Goal: Obtain resource: Obtain resource

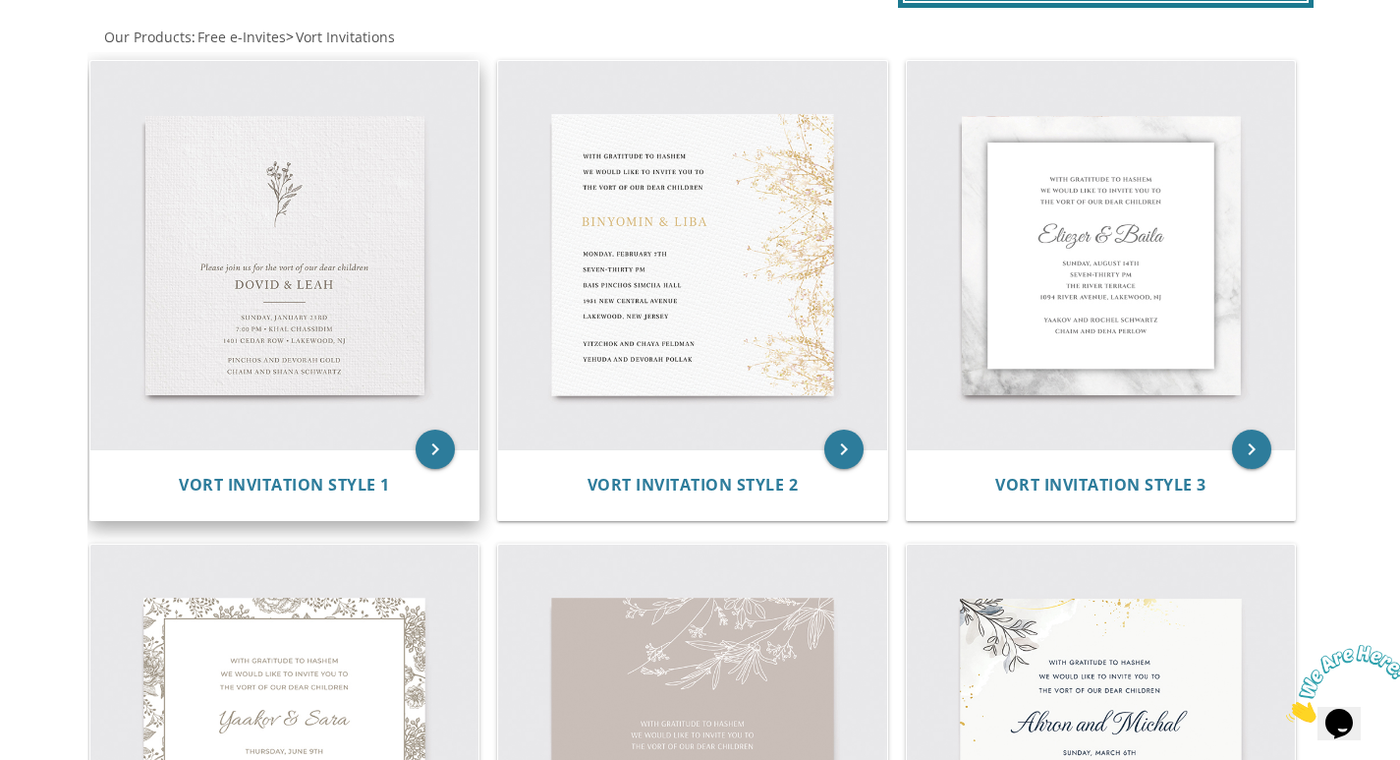
scroll to position [393, 0]
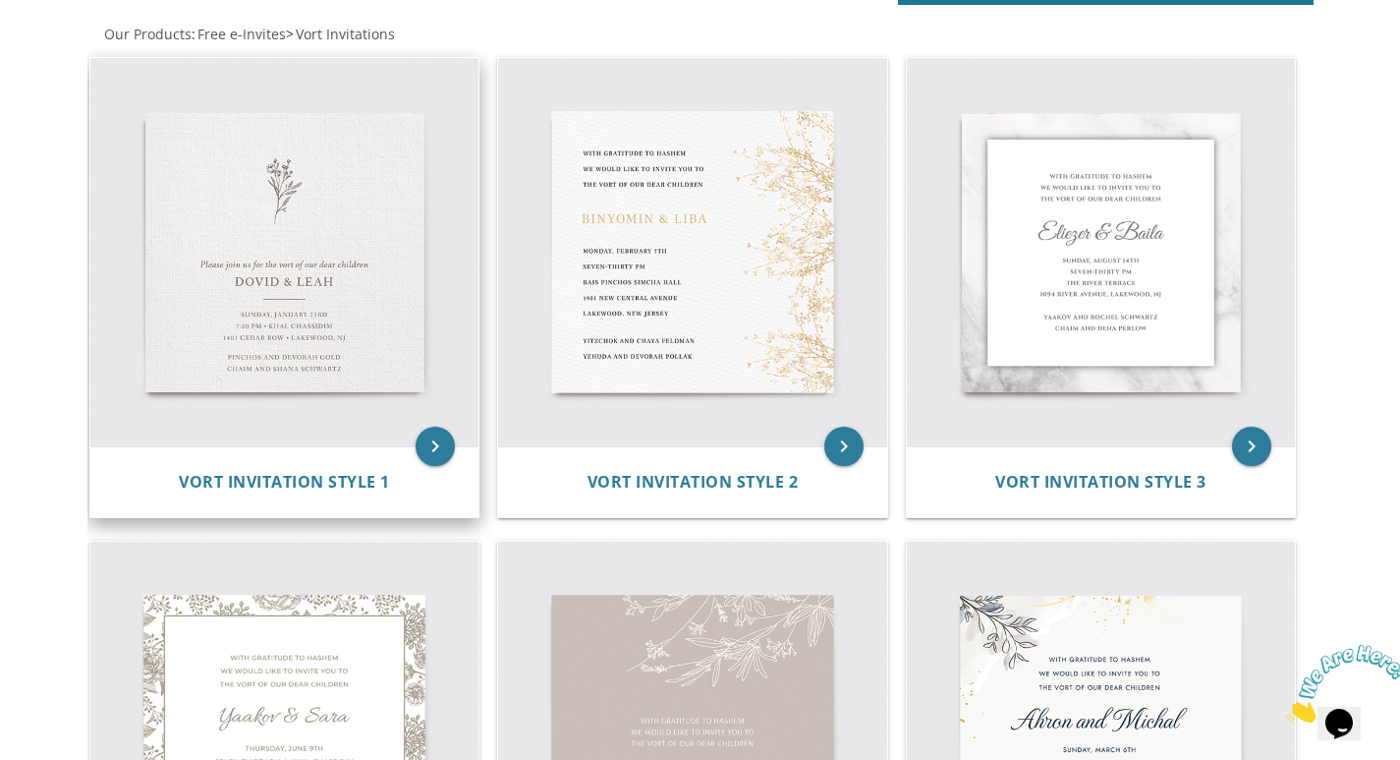
click at [161, 303] on img at bounding box center [284, 252] width 389 height 389
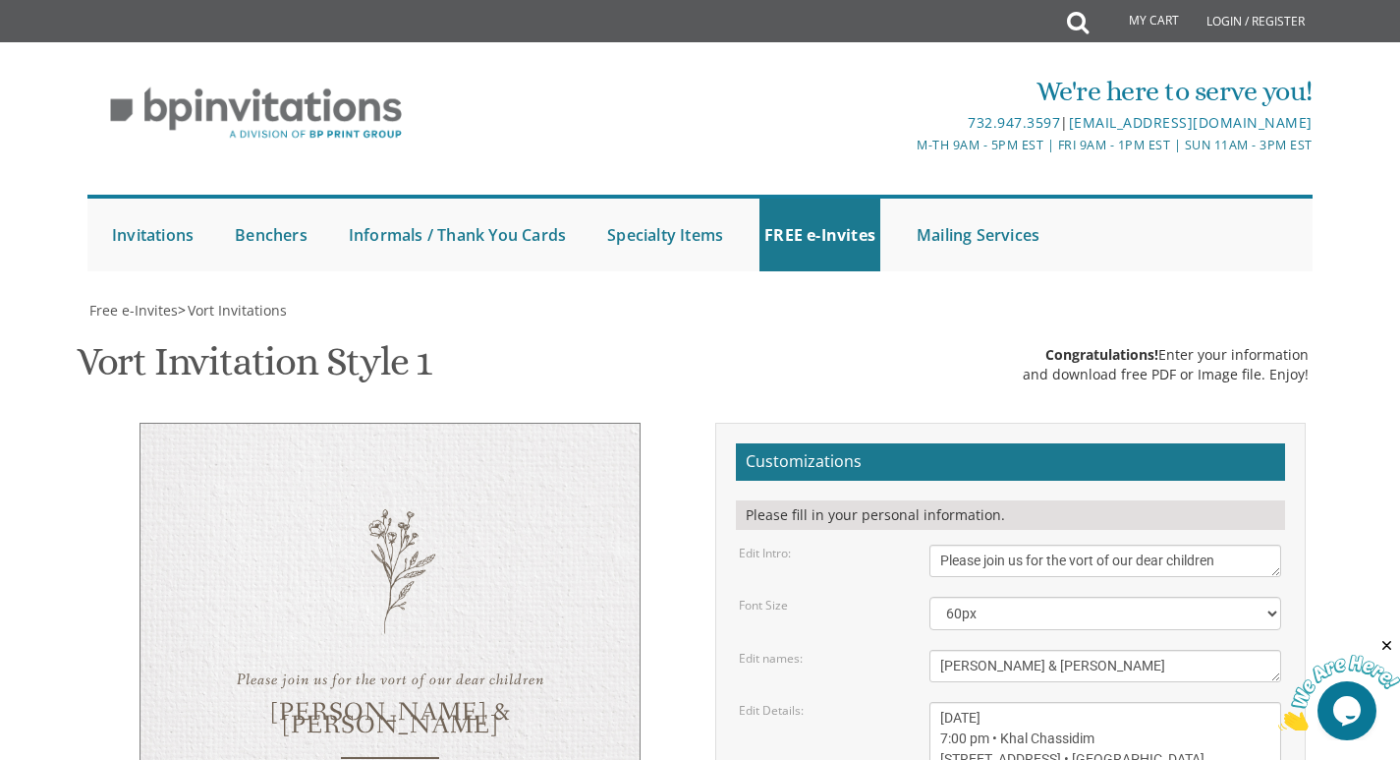
scroll to position [295, 0]
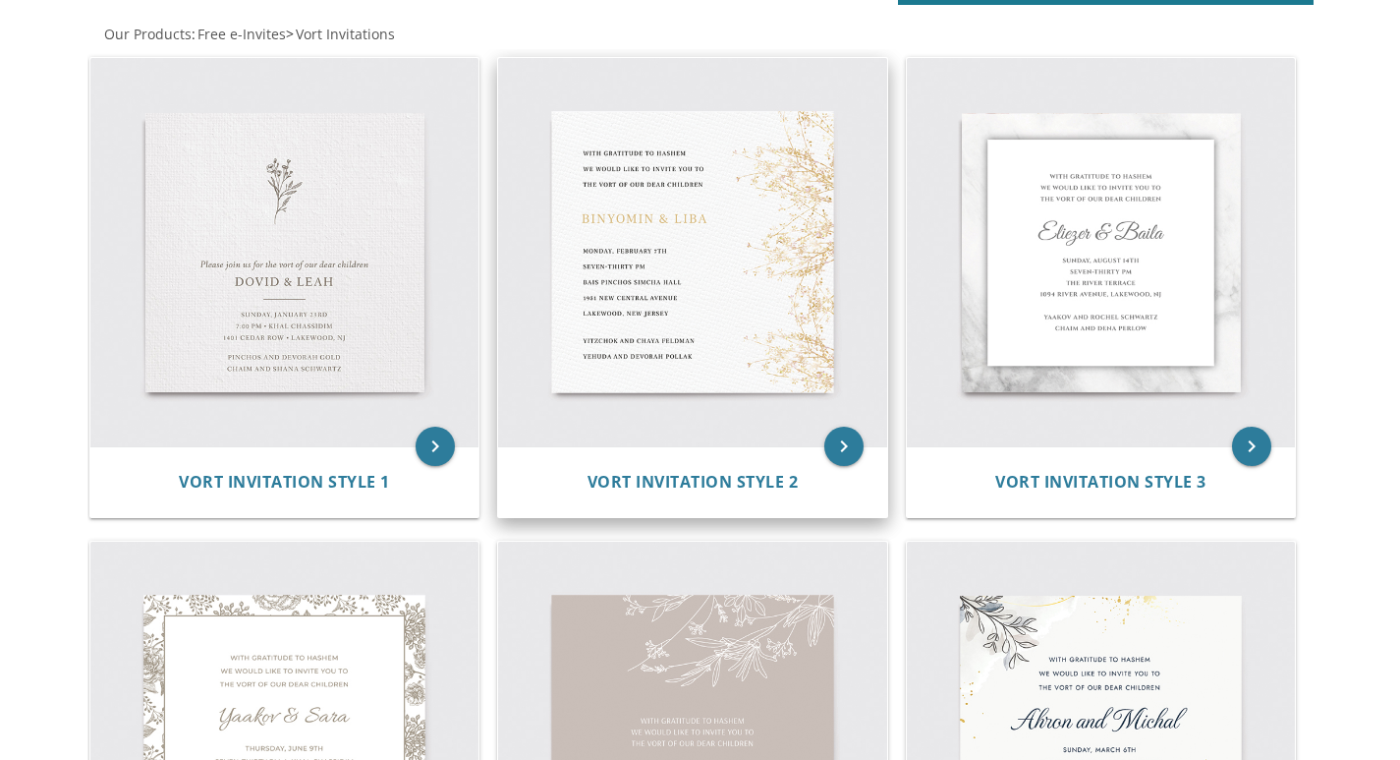
click at [628, 274] on img at bounding box center [692, 252] width 389 height 389
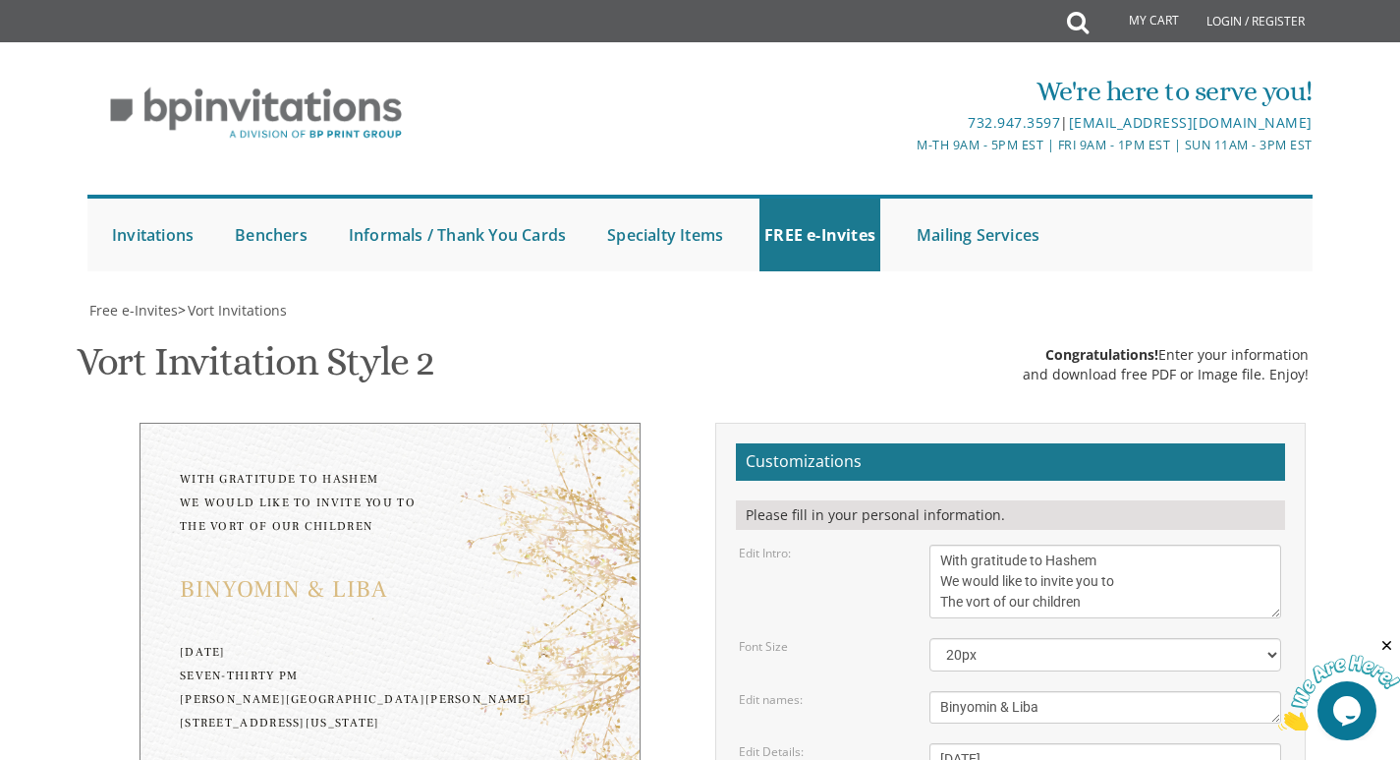
scroll to position [98, 0]
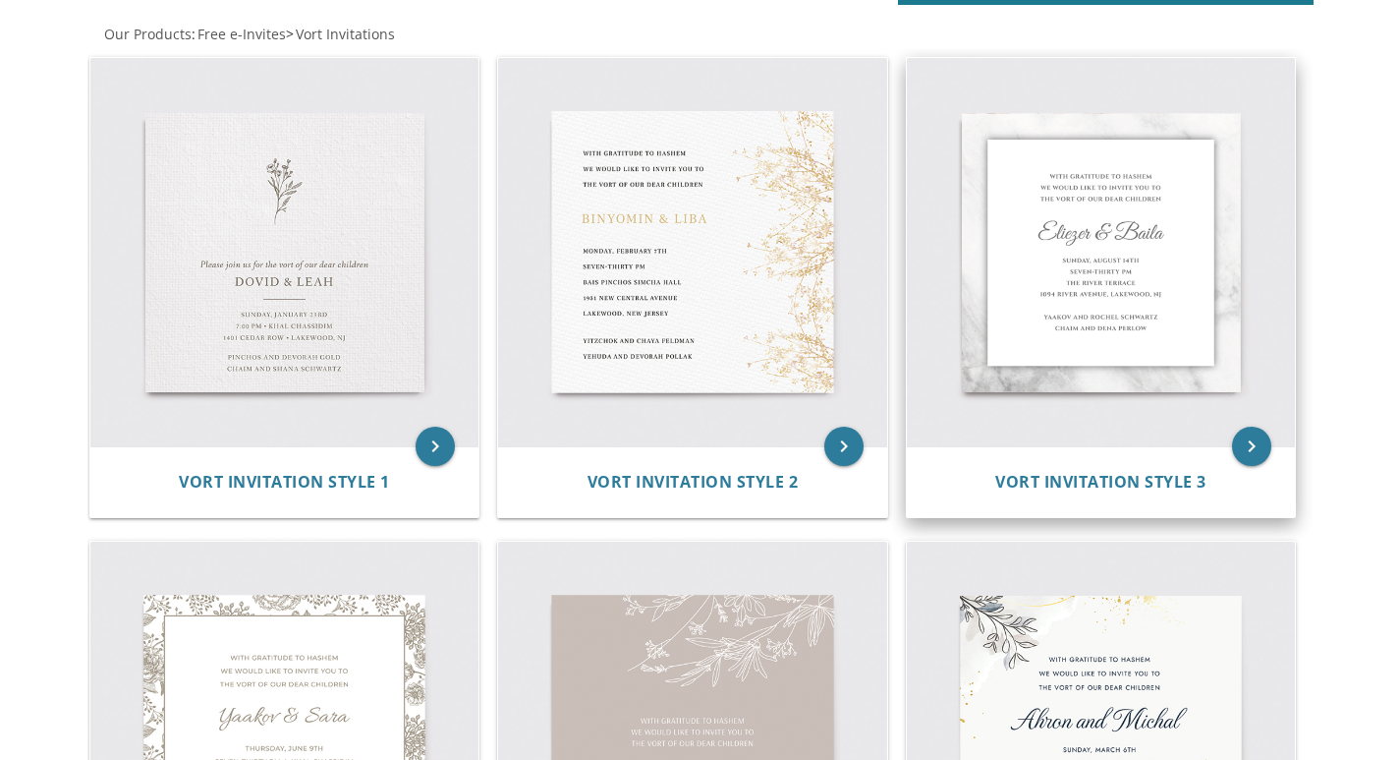
scroll to position [393, 0]
click at [1062, 316] on img at bounding box center [1101, 252] width 389 height 389
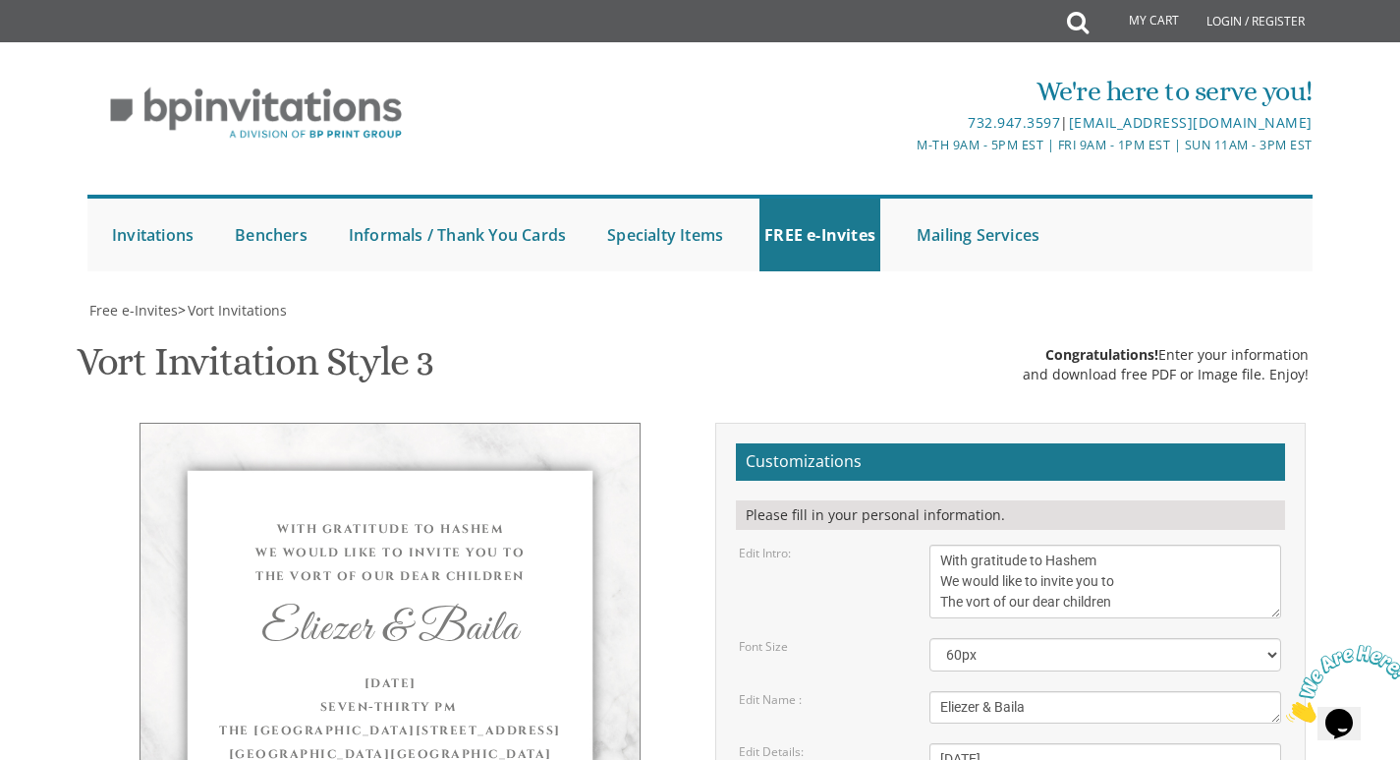
scroll to position [197, 0]
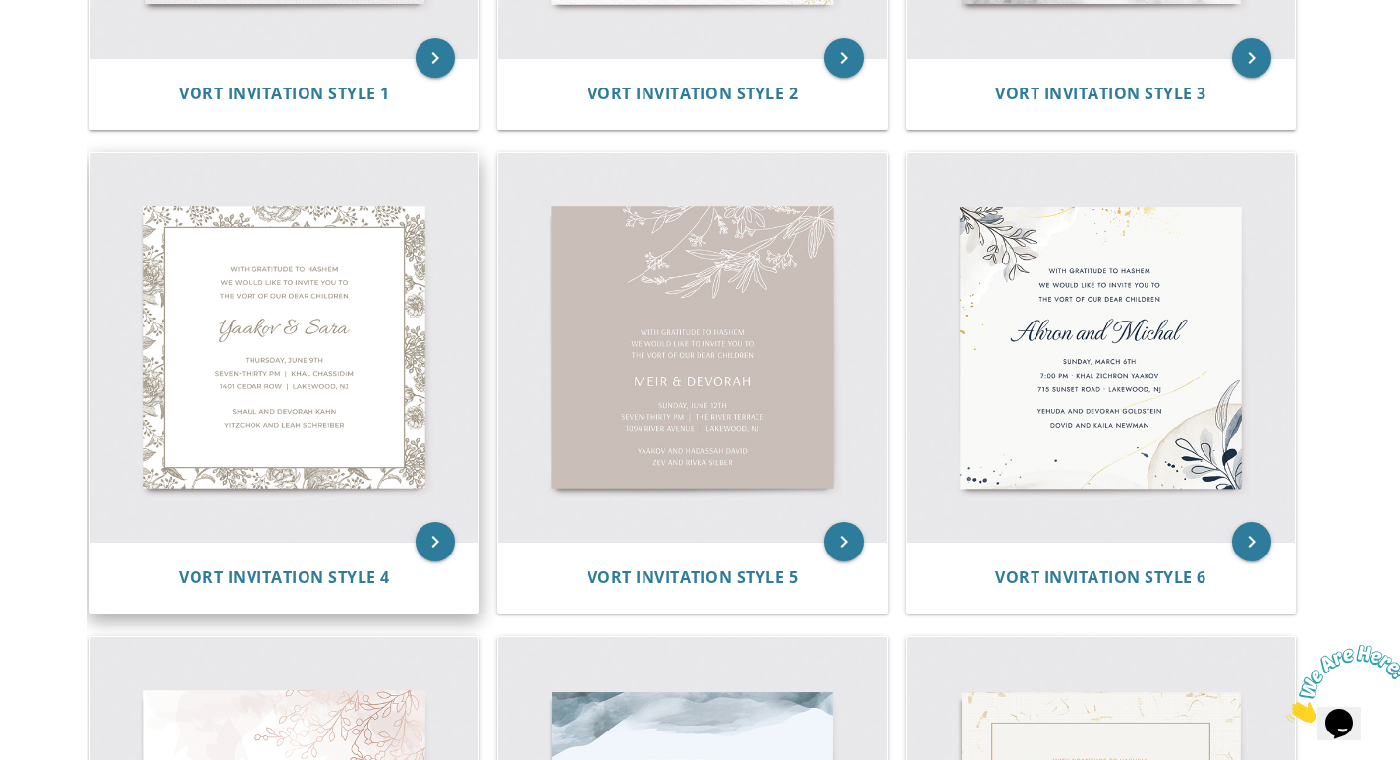
click at [214, 335] on img at bounding box center [284, 347] width 389 height 389
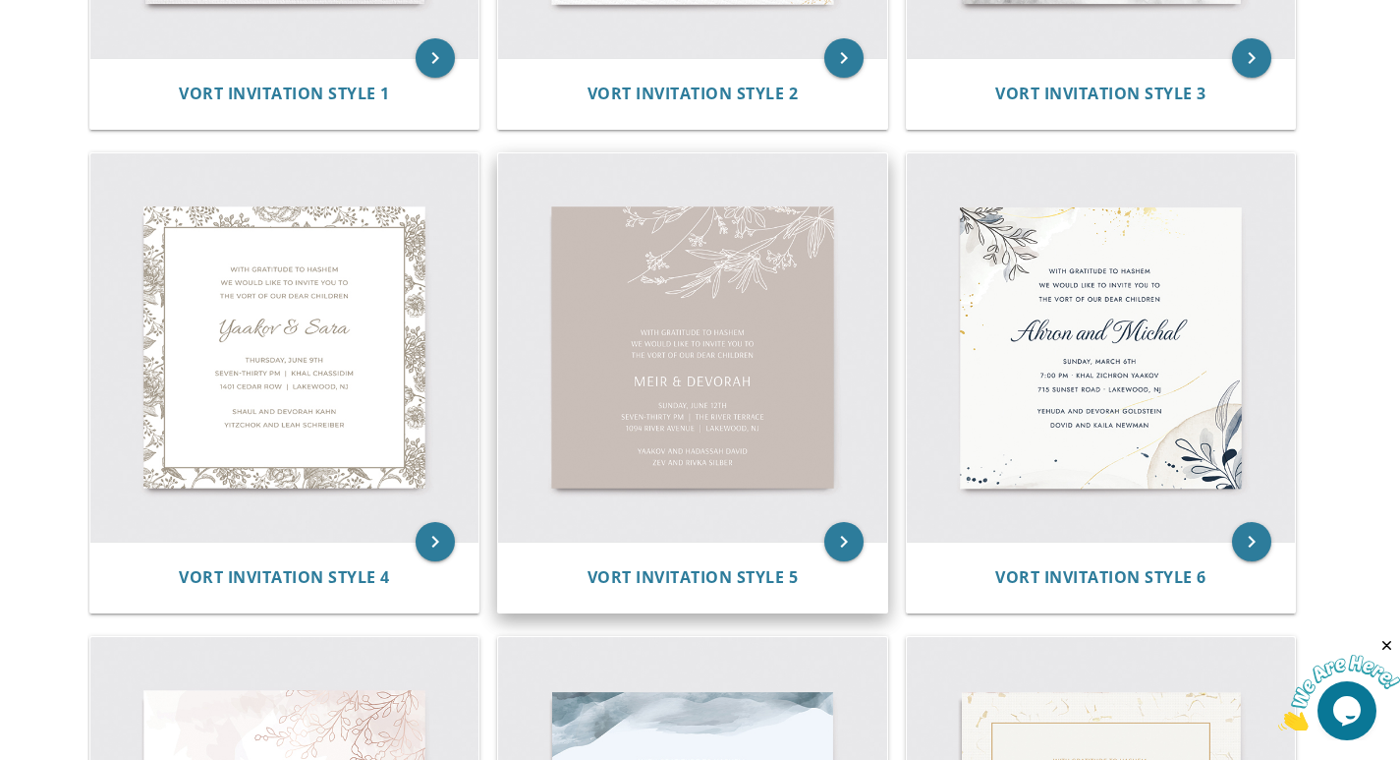
click at [588, 313] on img at bounding box center [692, 347] width 389 height 389
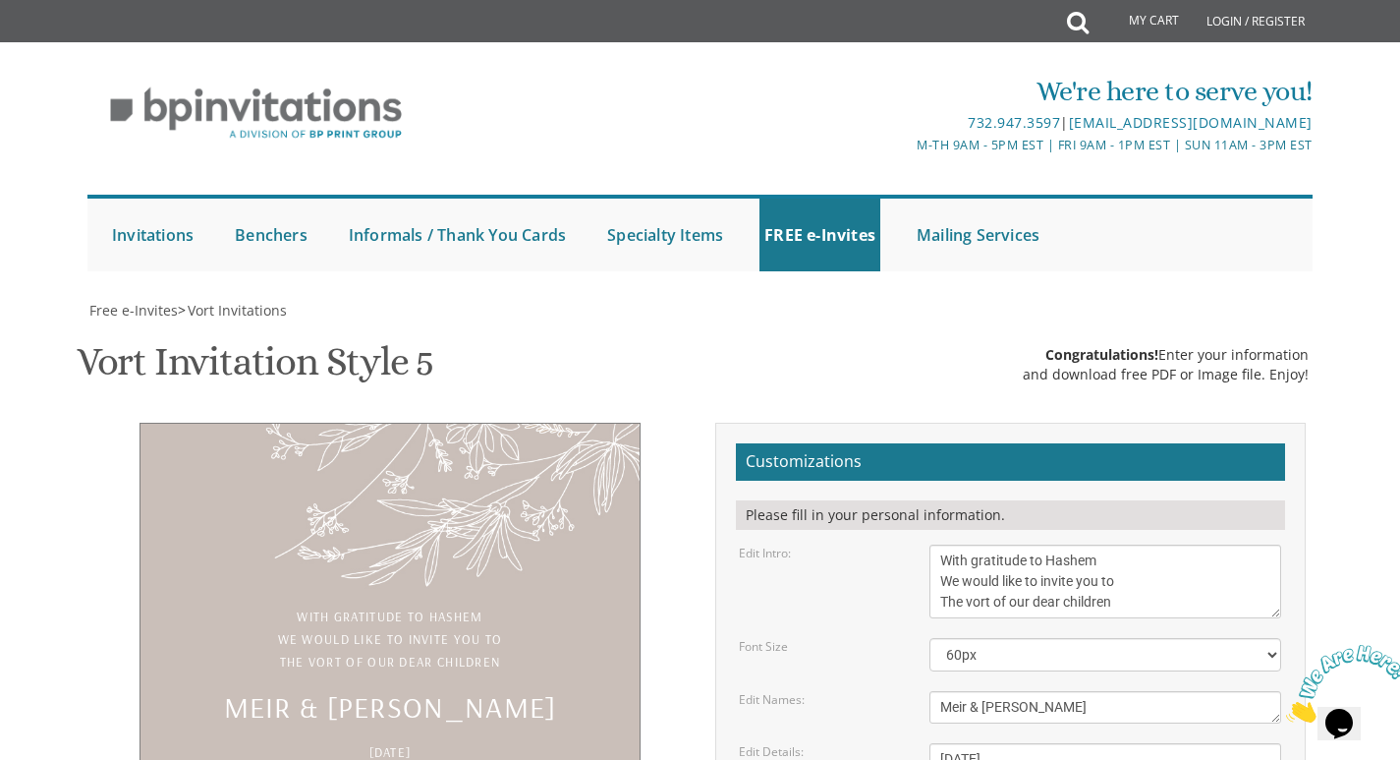
scroll to position [197, 0]
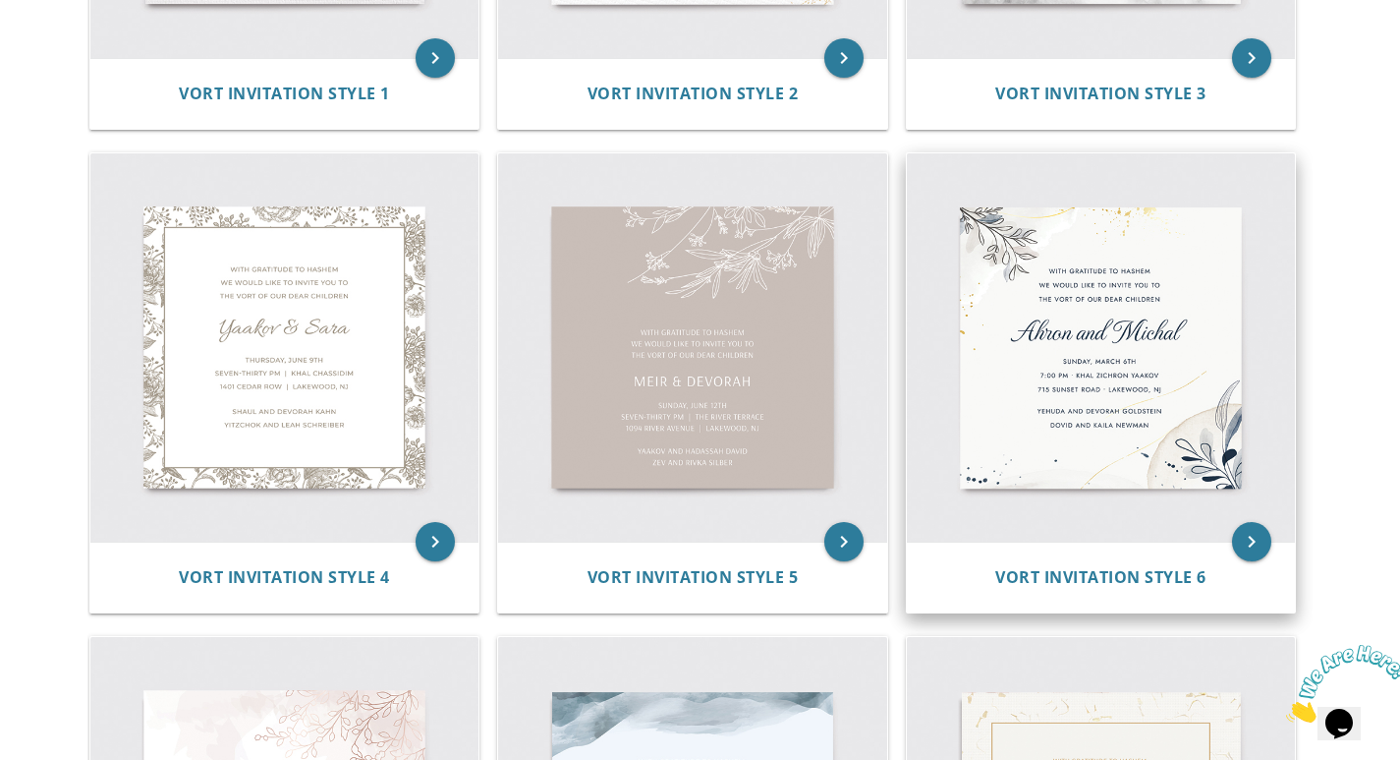
click at [1093, 357] on img at bounding box center [1101, 347] width 389 height 389
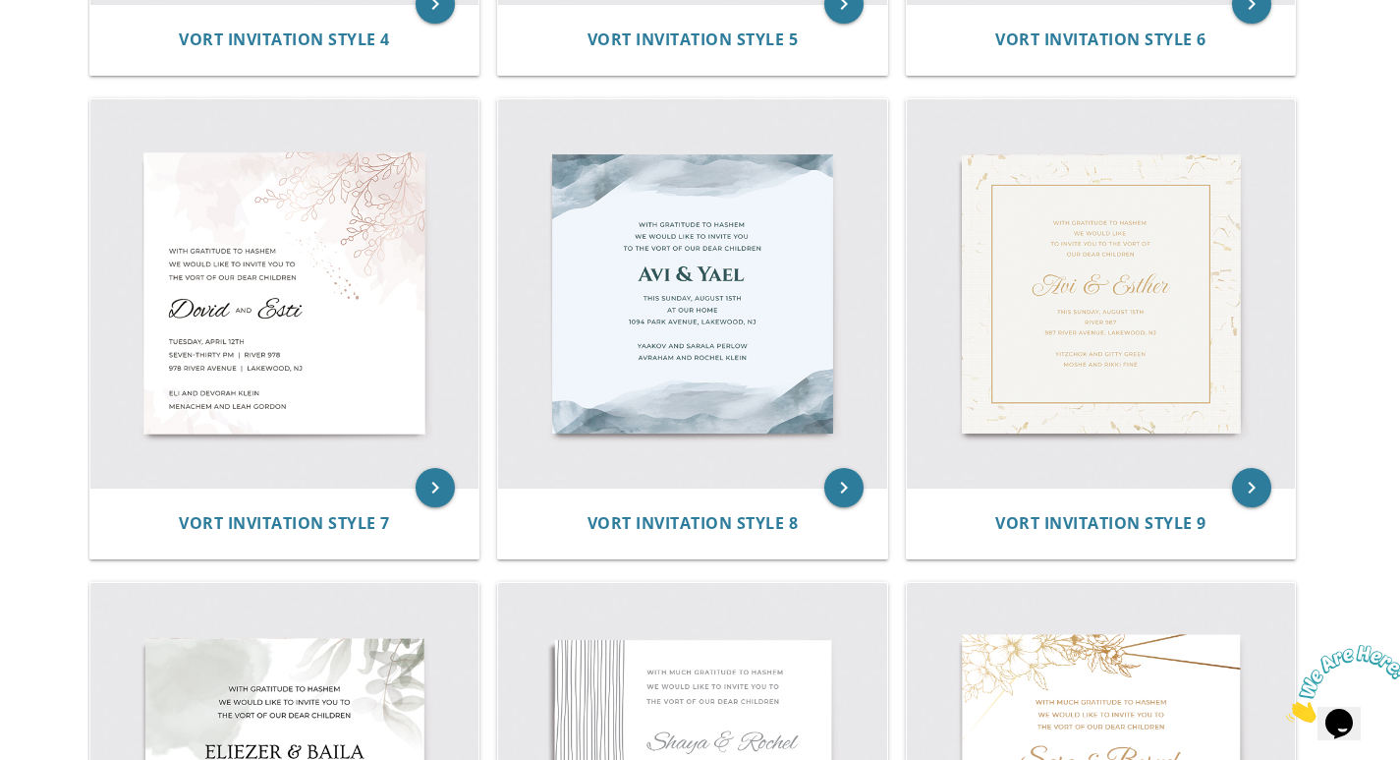
scroll to position [1469, 0]
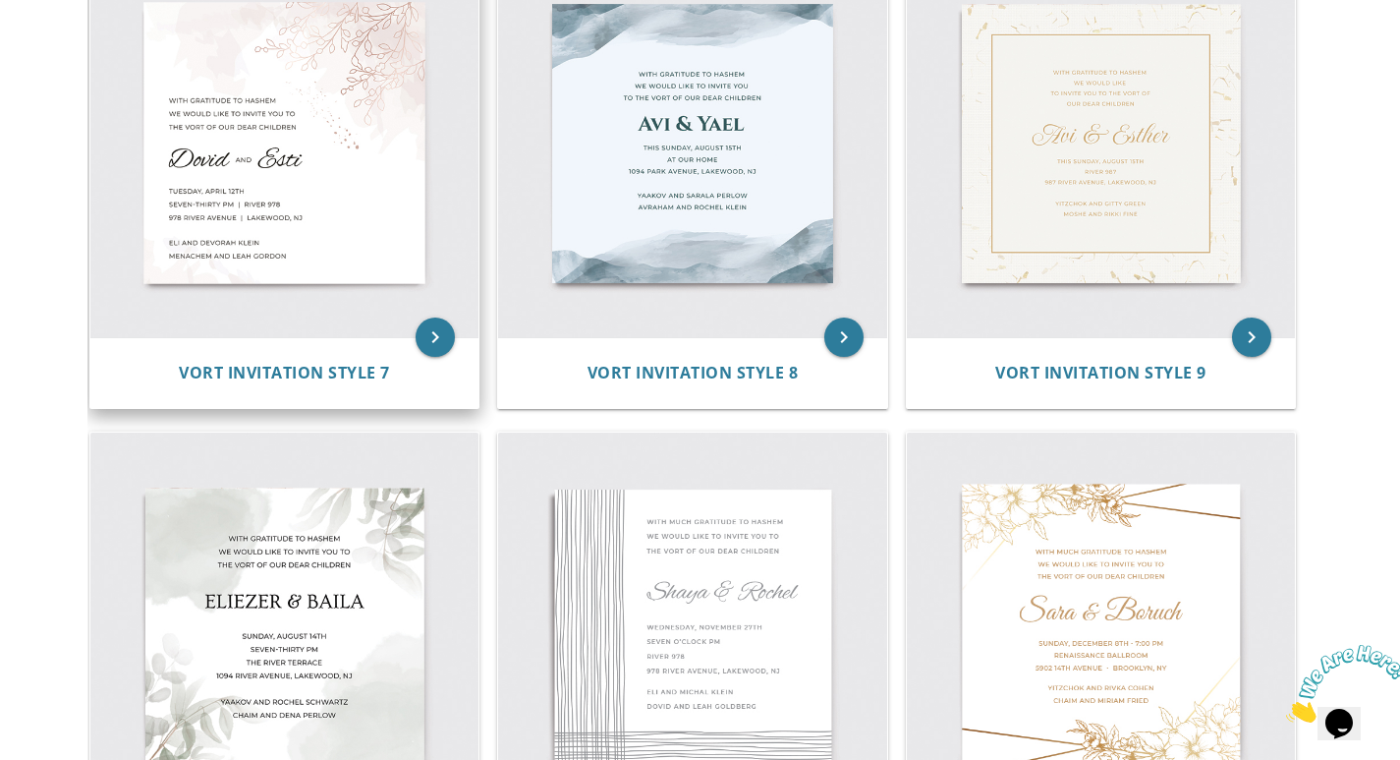
click at [201, 199] on img at bounding box center [284, 143] width 389 height 389
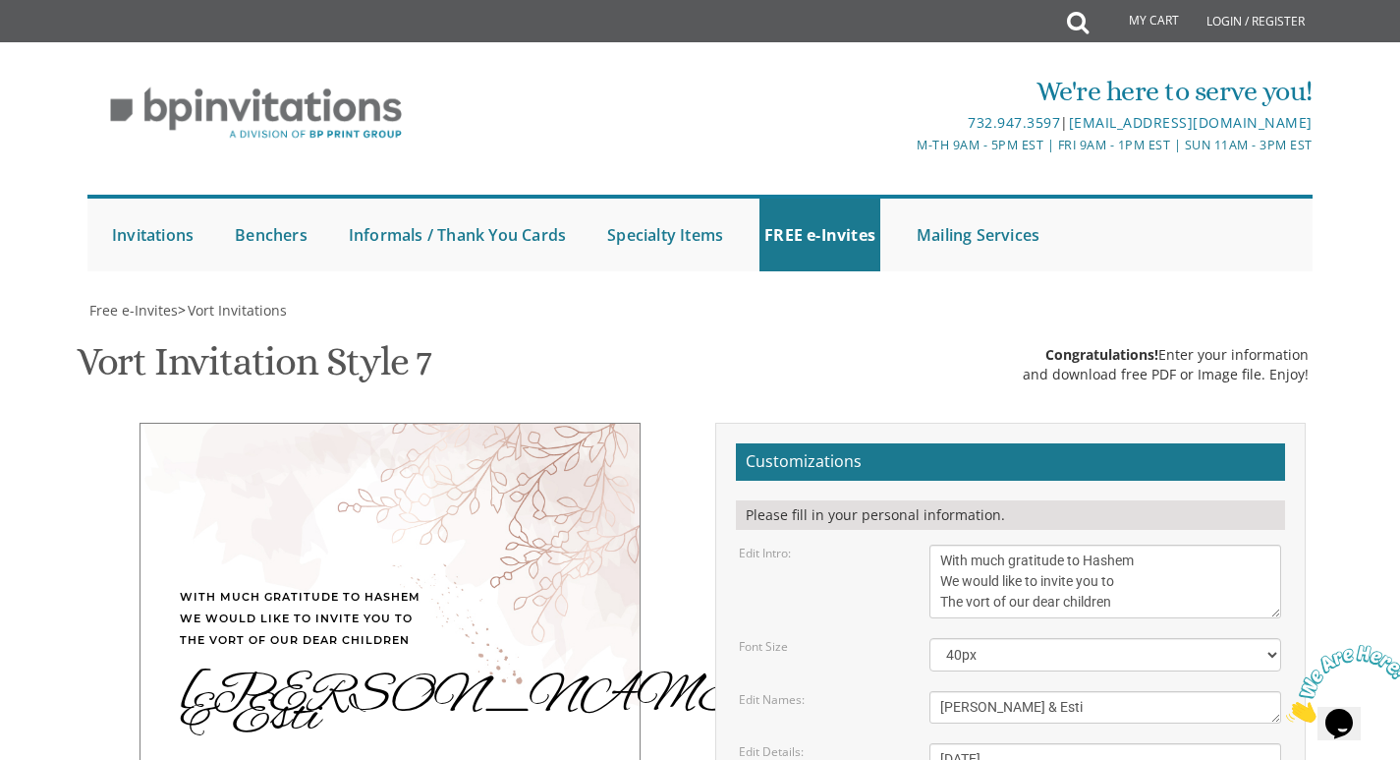
scroll to position [393, 0]
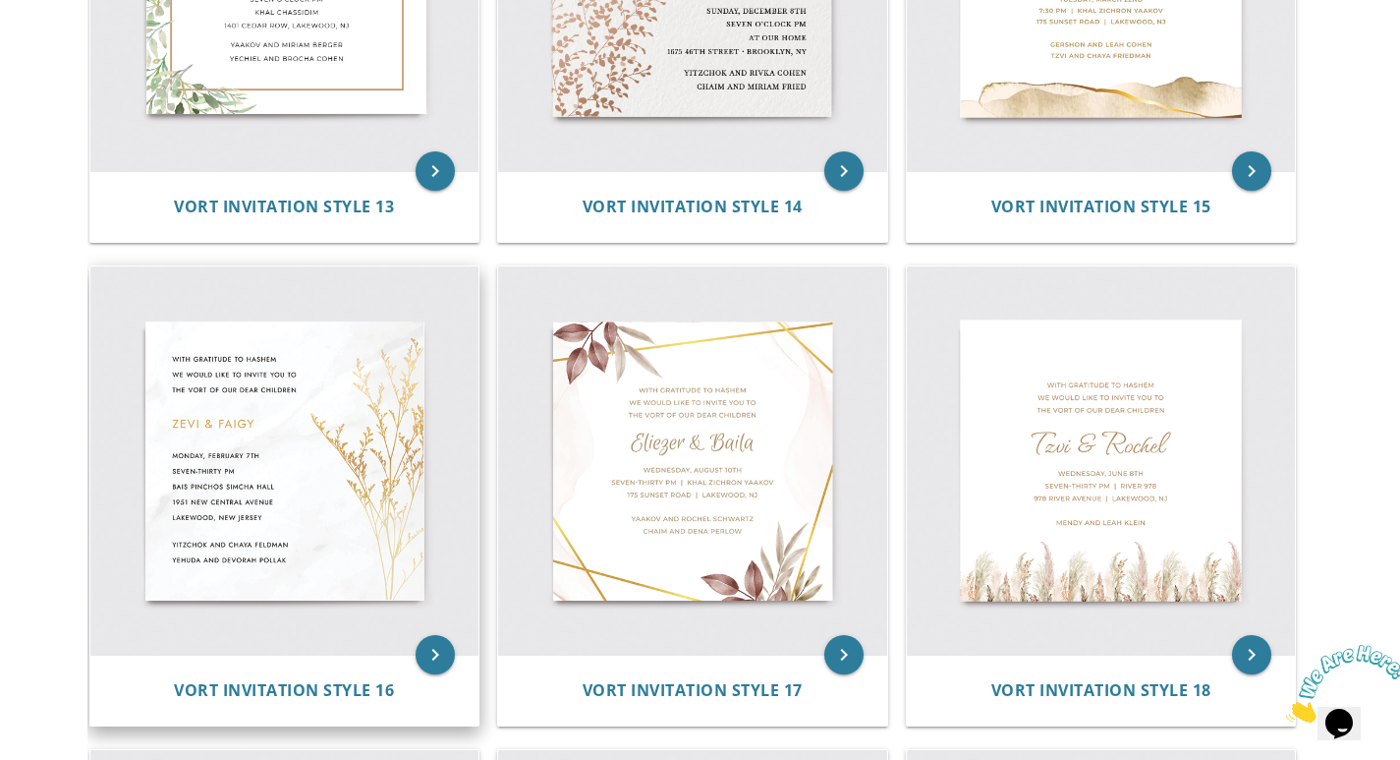
scroll to position [2452, 0]
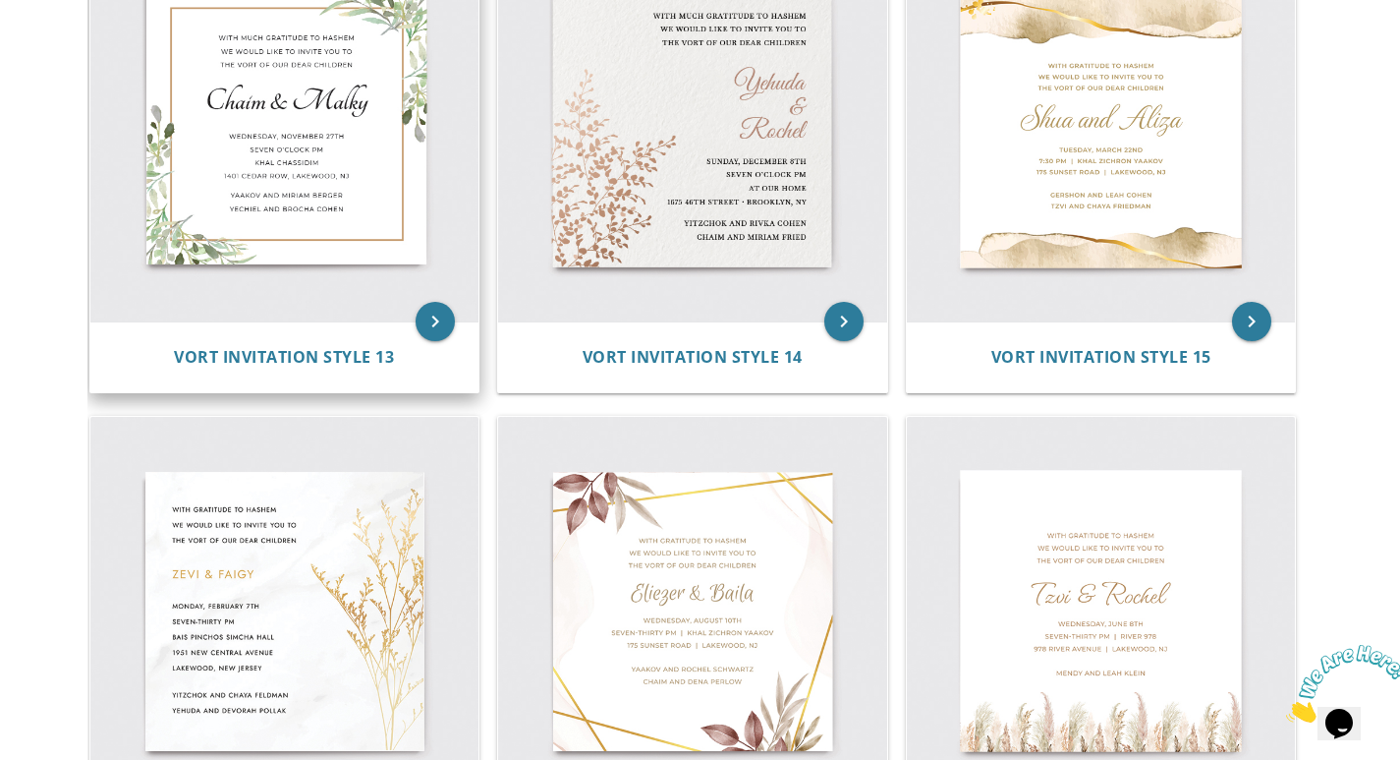
click at [307, 185] on img at bounding box center [284, 127] width 389 height 389
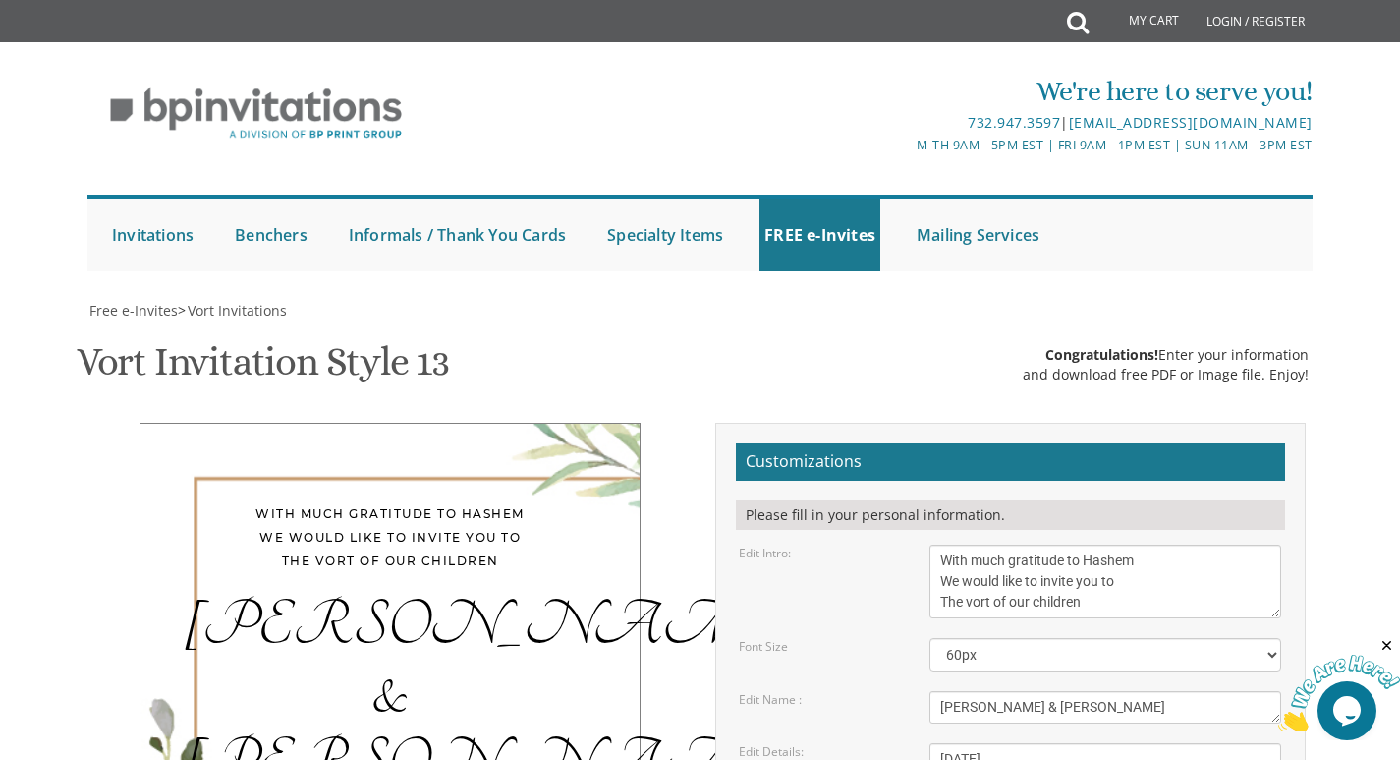
scroll to position [393, 0]
click at [981, 638] on select "40px 50px 60px 70px 80px" at bounding box center [1106, 654] width 352 height 33
drag, startPoint x: 979, startPoint y: 313, endPoint x: 899, endPoint y: 341, distance: 84.2
click at [899, 443] on form "Customizations Please fill in your personal information. Edit Intro: With much …" at bounding box center [1010, 763] width 549 height 641
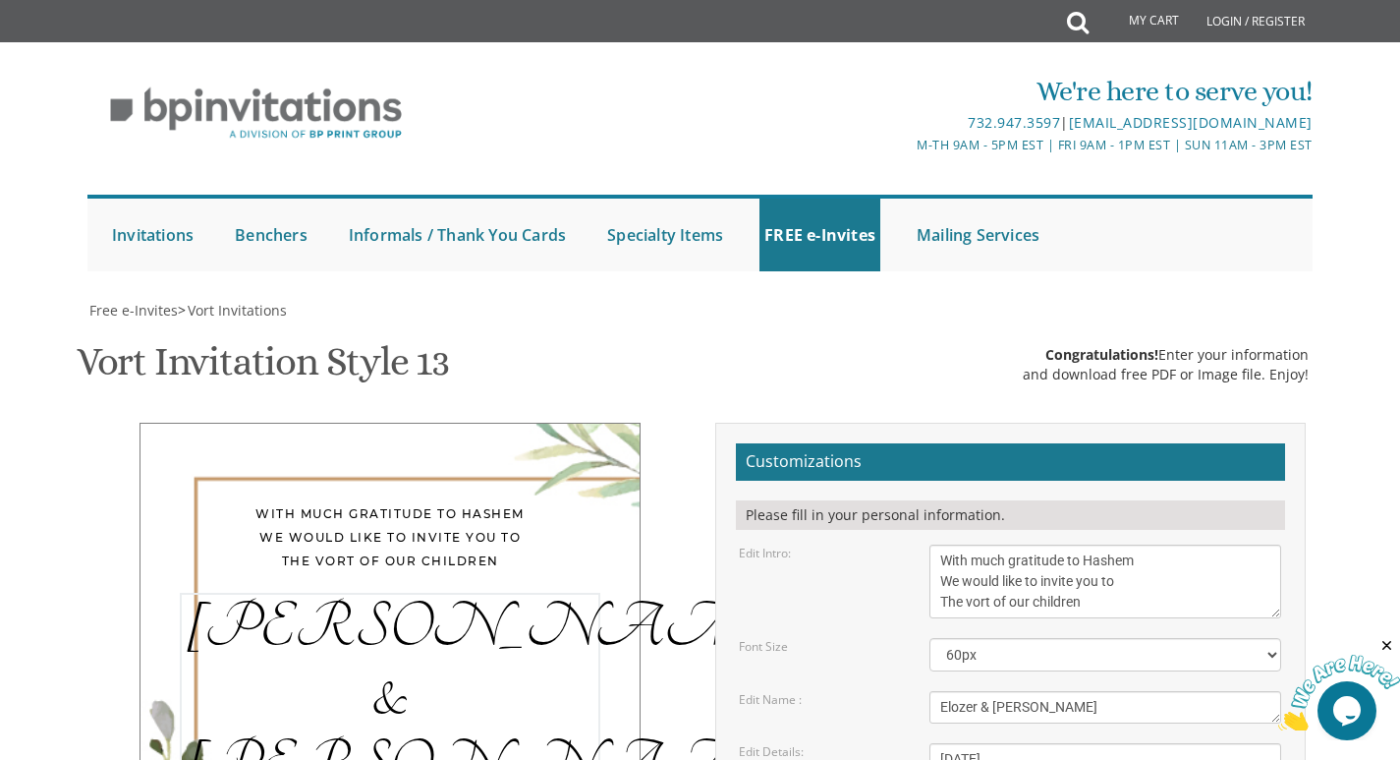
type textarea "Elozer & Malky"
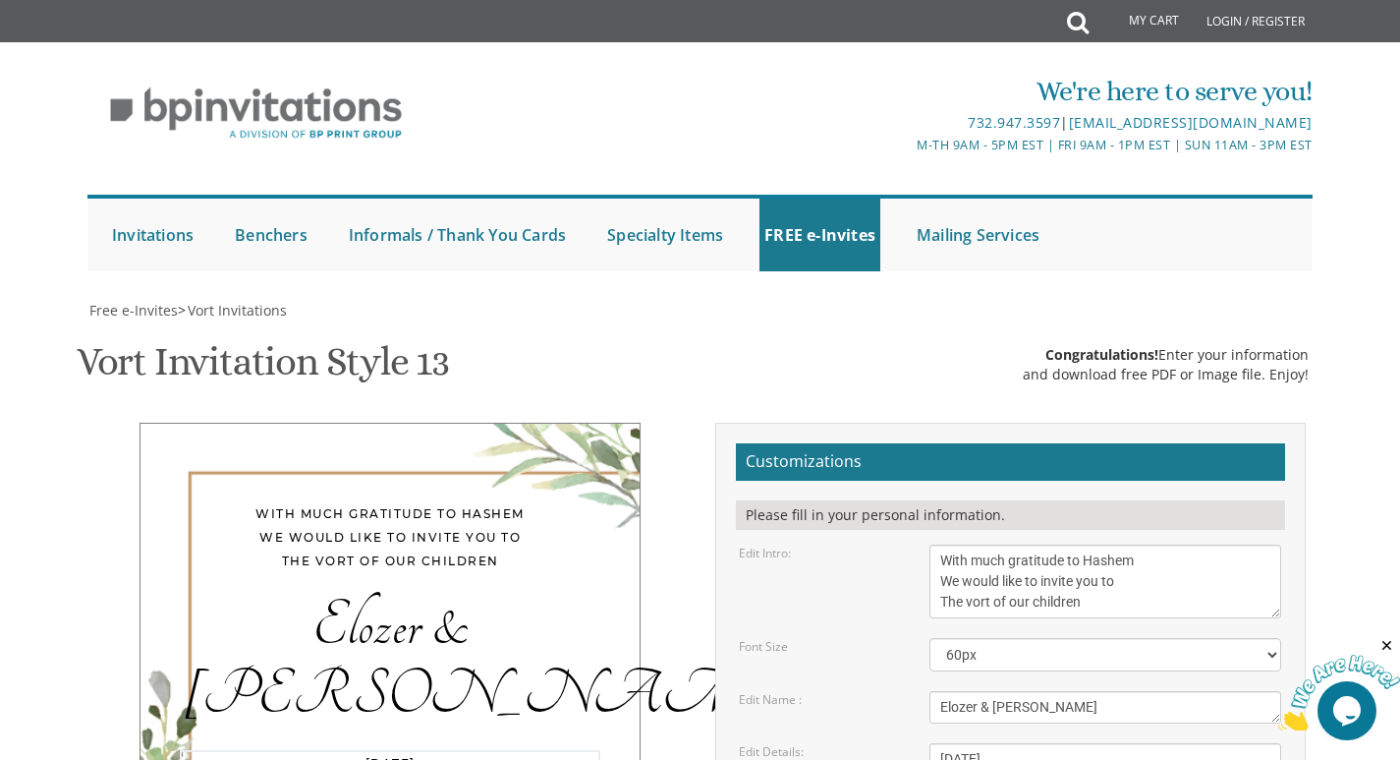
drag, startPoint x: 1007, startPoint y: 368, endPoint x: 984, endPoint y: 376, distance: 24.9
drag, startPoint x: 1149, startPoint y: 376, endPoint x: 916, endPoint y: 365, distance: 233.2
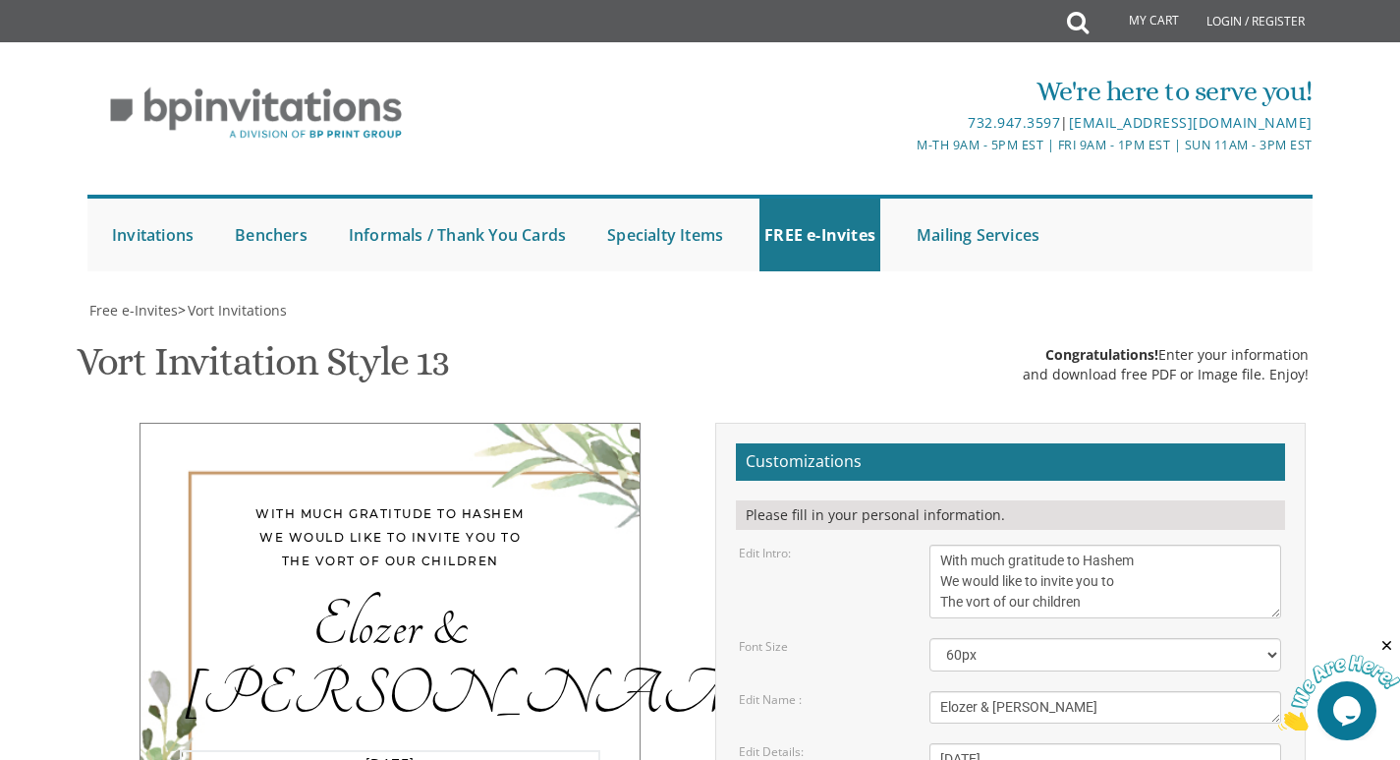
drag, startPoint x: 1120, startPoint y: 367, endPoint x: 932, endPoint y: 379, distance: 189.1
drag, startPoint x: 1053, startPoint y: 387, endPoint x: 819, endPoint y: 424, distance: 236.8
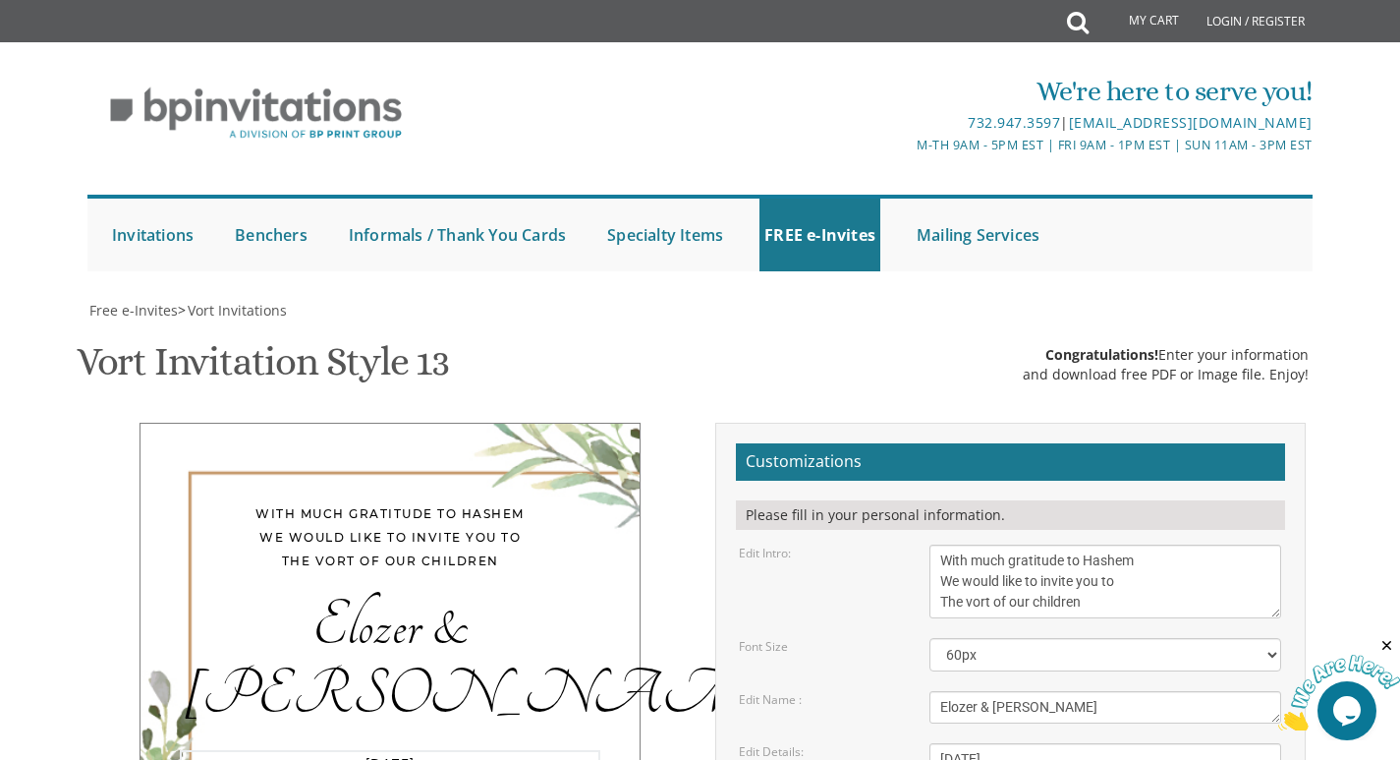
drag, startPoint x: 1100, startPoint y: 463, endPoint x: 1106, endPoint y: 493, distance: 31.2
type textarea "Tuesday, September 16, Seven O'Clock PM Khal Chassidim 1401 Cedar Row, Lakewood…"
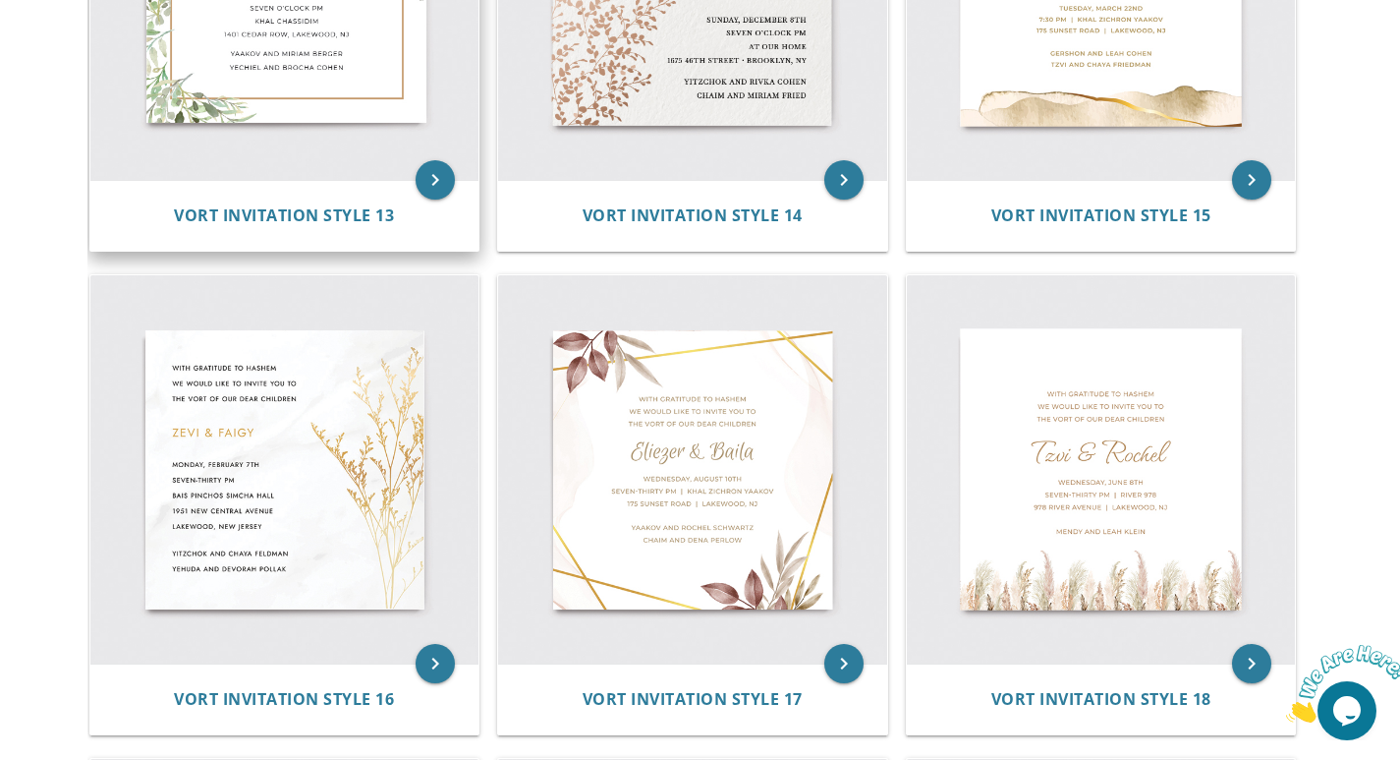
scroll to position [2353, 0]
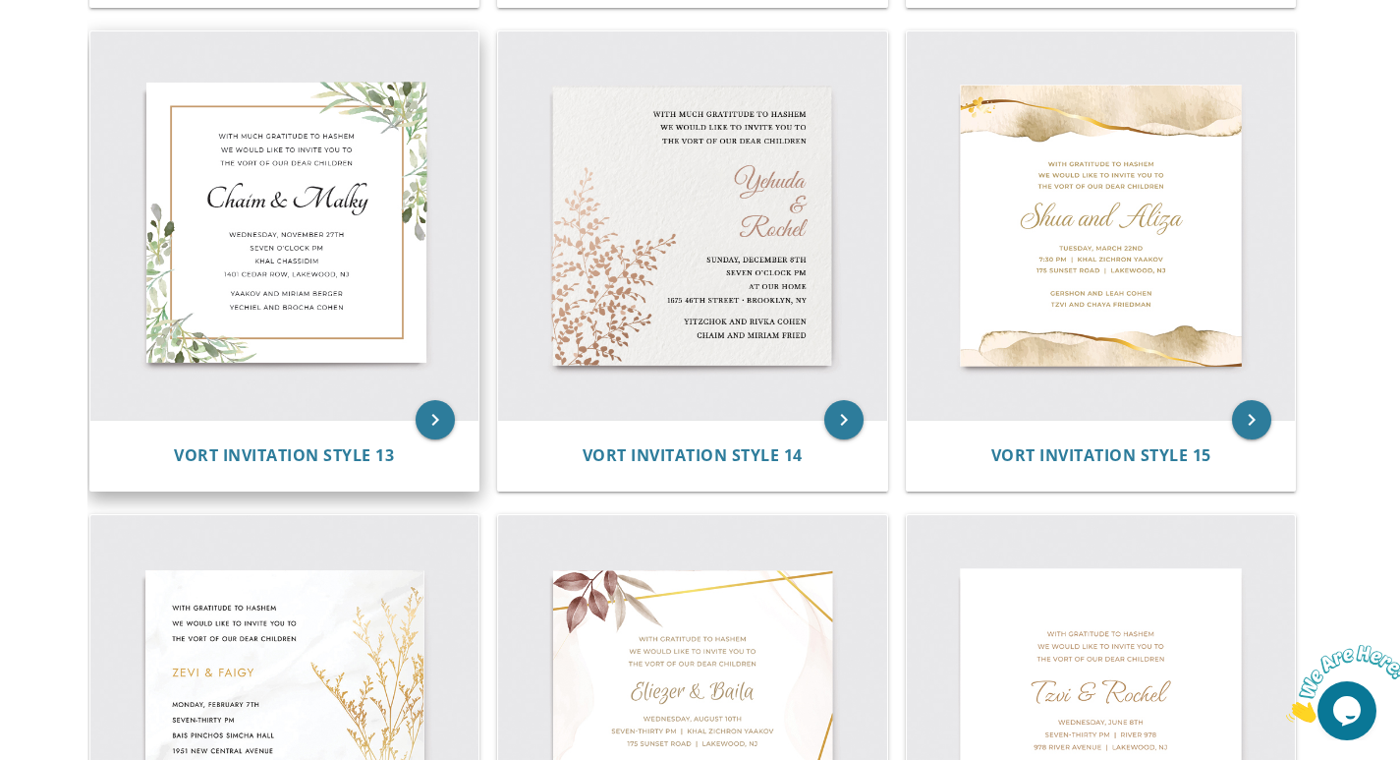
click at [278, 304] on img at bounding box center [284, 225] width 389 height 389
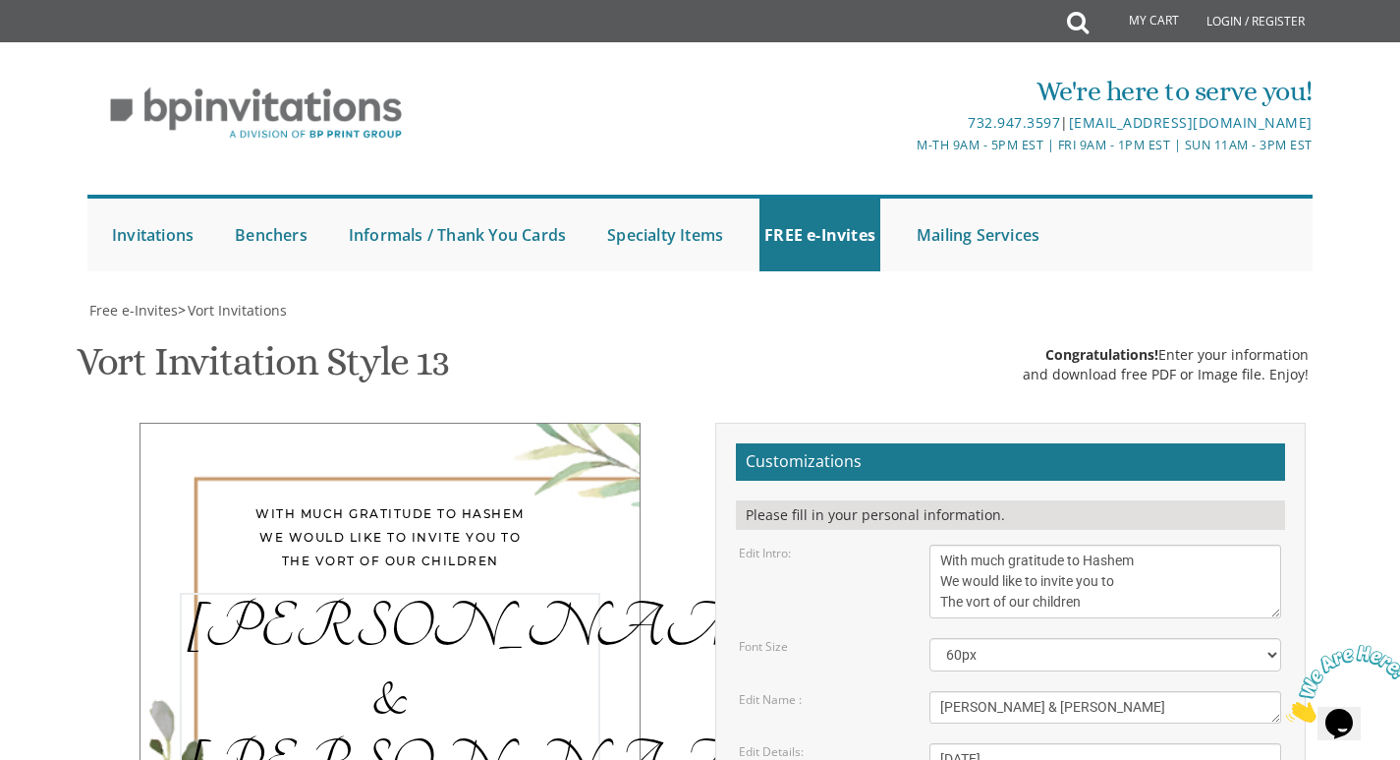
drag, startPoint x: 980, startPoint y: 312, endPoint x: 930, endPoint y: 323, distance: 51.3
click at [930, 691] on textarea "[PERSON_NAME] & [PERSON_NAME]" at bounding box center [1106, 707] width 352 height 32
type textarea "Elozer & [PERSON_NAME]"
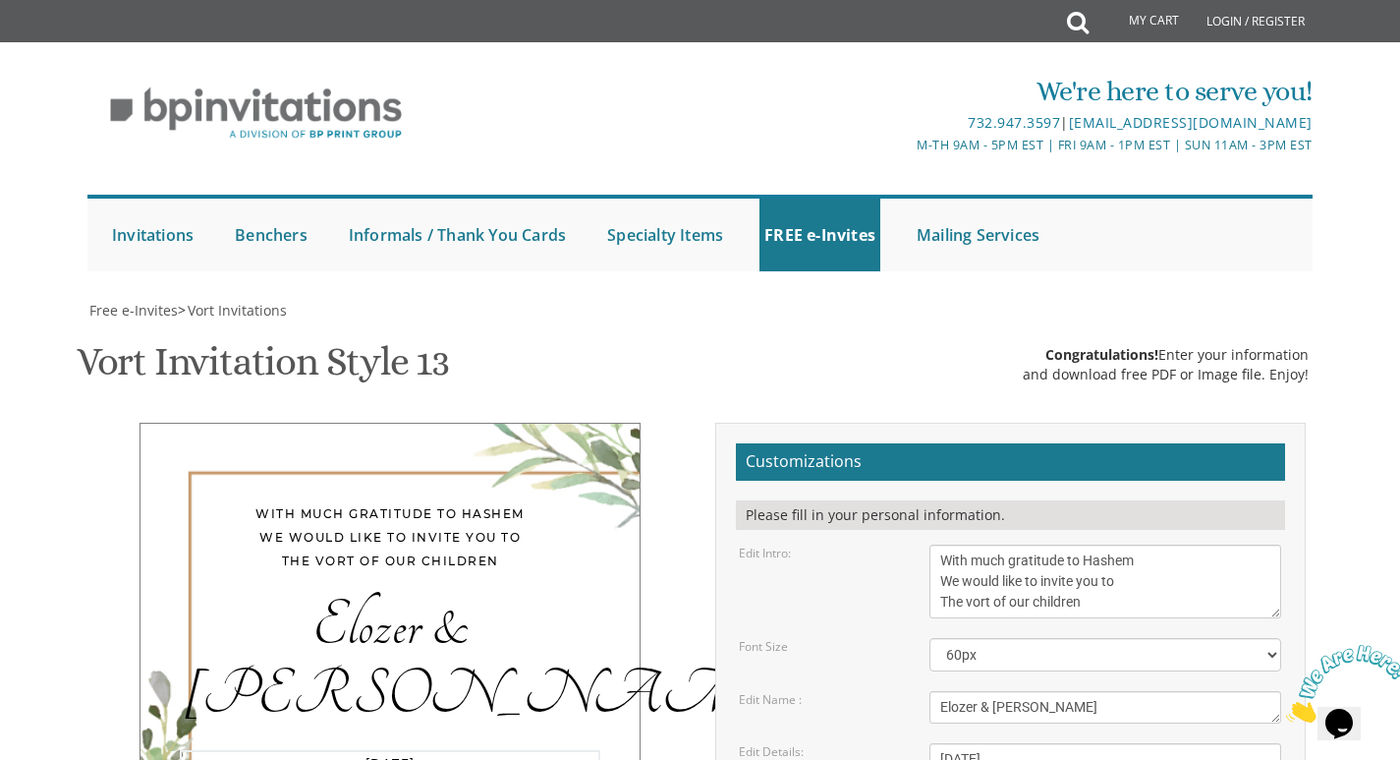
drag, startPoint x: 1141, startPoint y: 364, endPoint x: 929, endPoint y: 366, distance: 212.2
paste textarea "כג אלול"
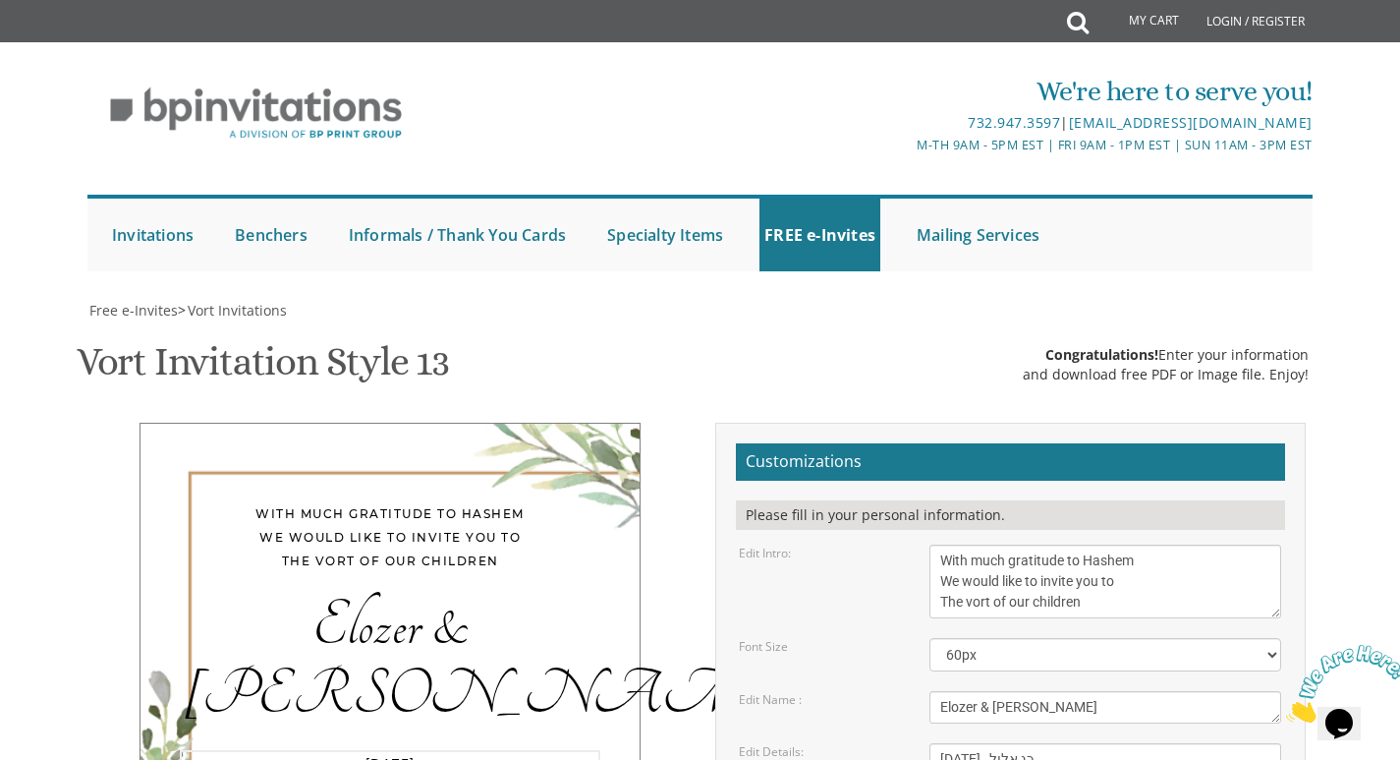
drag, startPoint x: 1043, startPoint y: 404, endPoint x: 937, endPoint y: 406, distance: 105.2
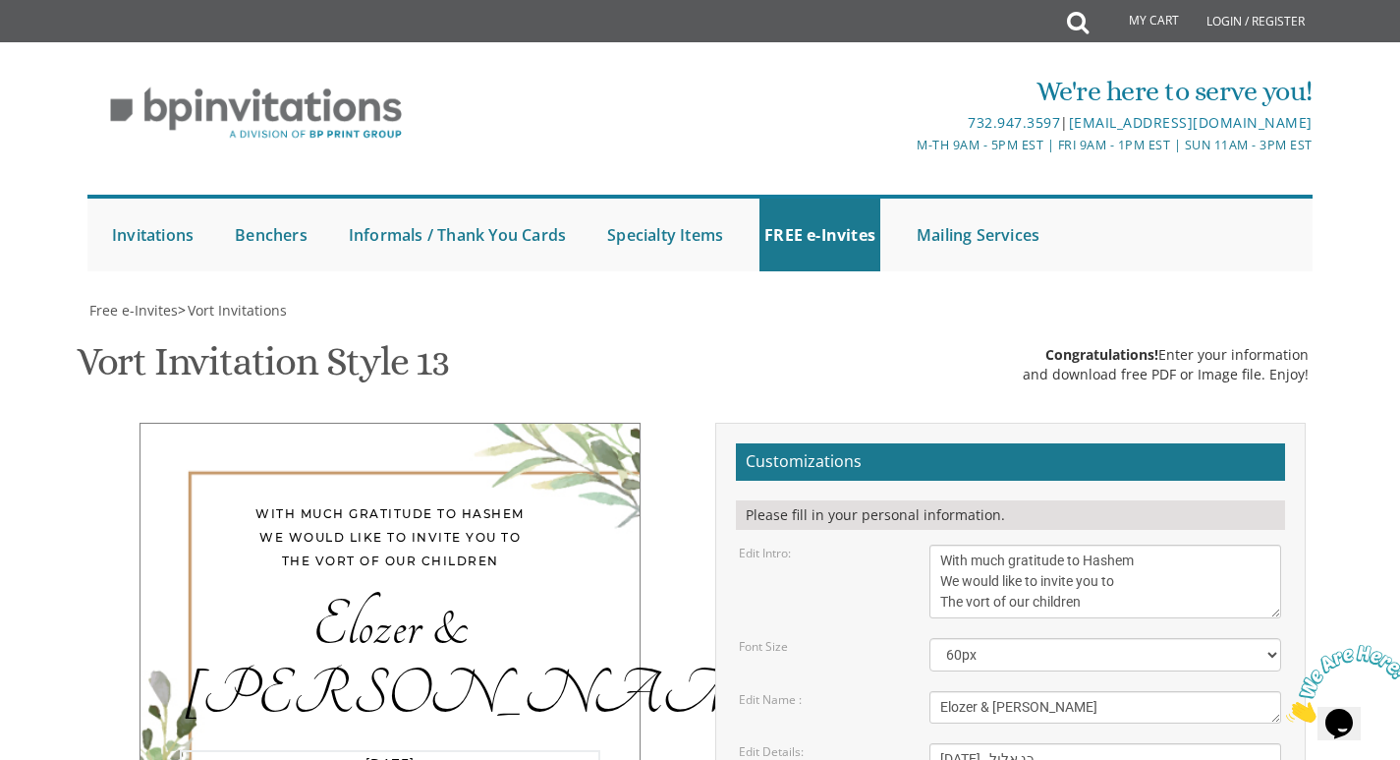
drag, startPoint x: 1140, startPoint y: 371, endPoint x: 1095, endPoint y: 367, distance: 45.4
paste textarea "כג אלול"
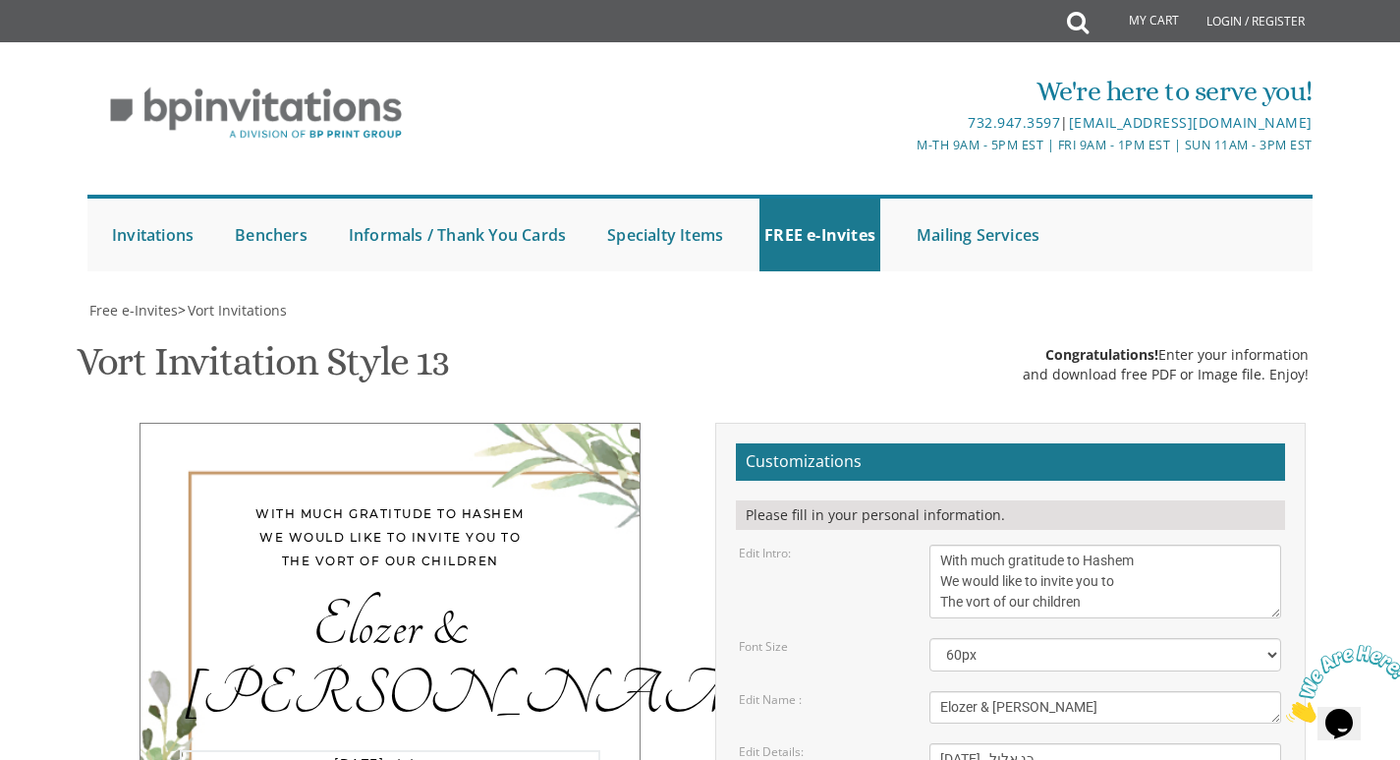
drag, startPoint x: 1134, startPoint y: 367, endPoint x: 1096, endPoint y: 369, distance: 38.4
paste textarea "כג אלול"
type textarea "Tuesday, September 16, כג אלול Seven Thirty PM Ateres Leah Yehudis 971 Caldwell…"
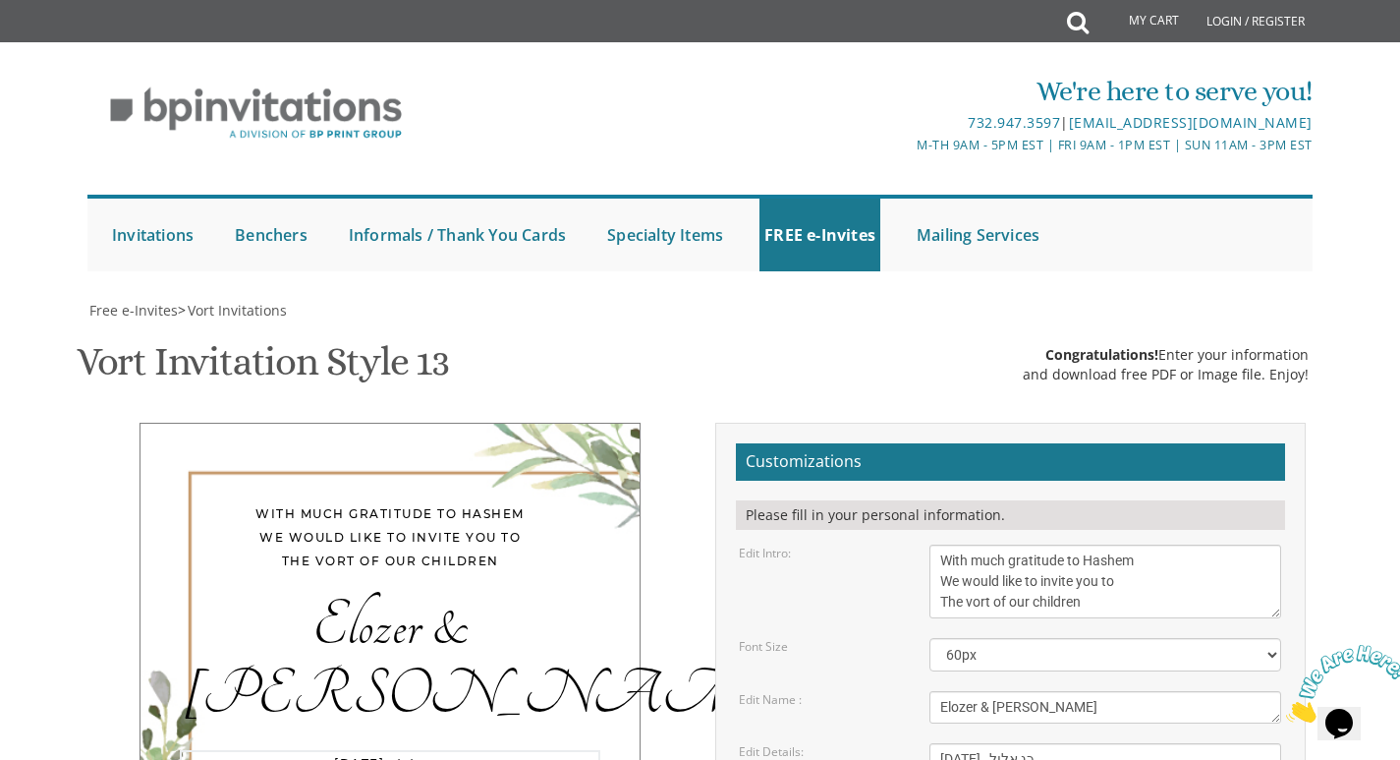
drag, startPoint x: 1122, startPoint y: 481, endPoint x: 1109, endPoint y: 483, distance: 12.9
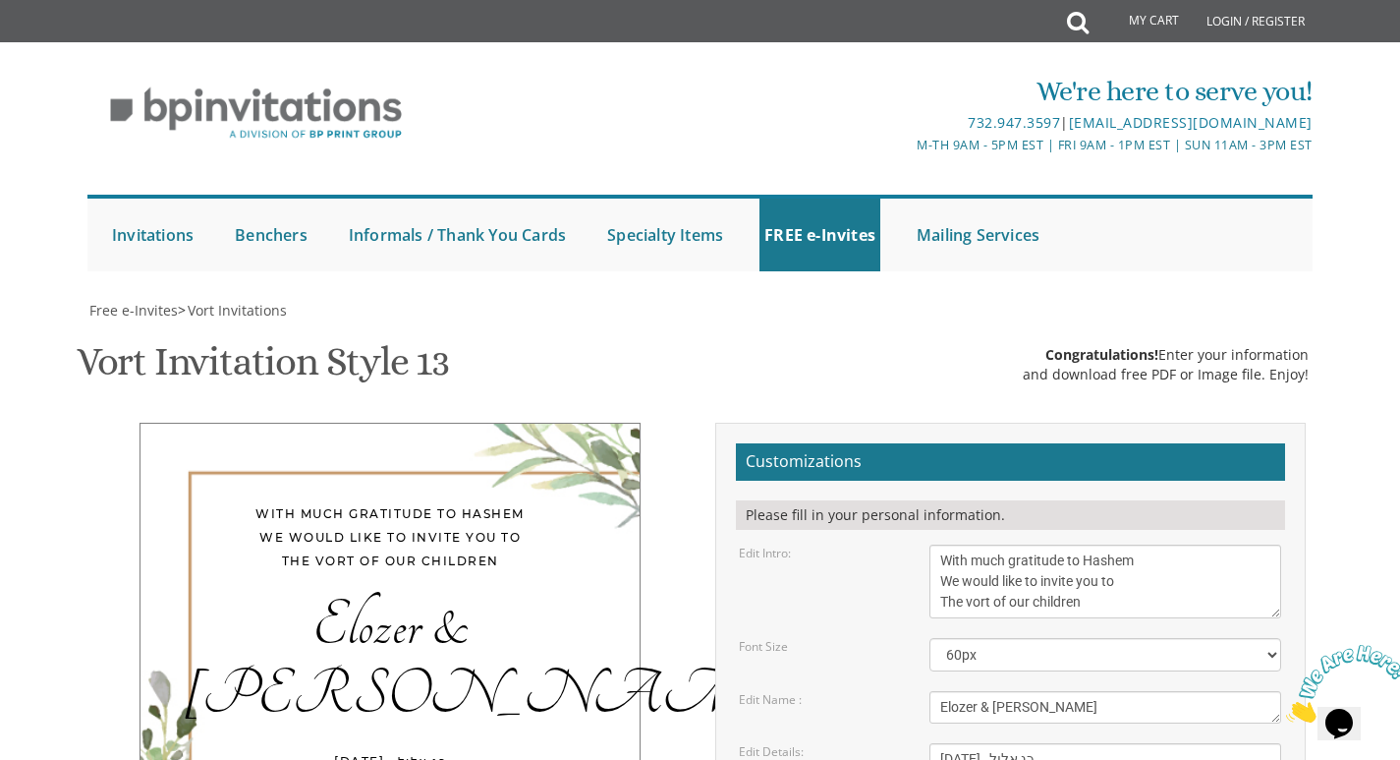
drag, startPoint x: 942, startPoint y: 478, endPoint x: 1184, endPoint y: 507, distance: 243.5
type textarea "Meir and Shira Levi Shimshie and Nechama Tepper"
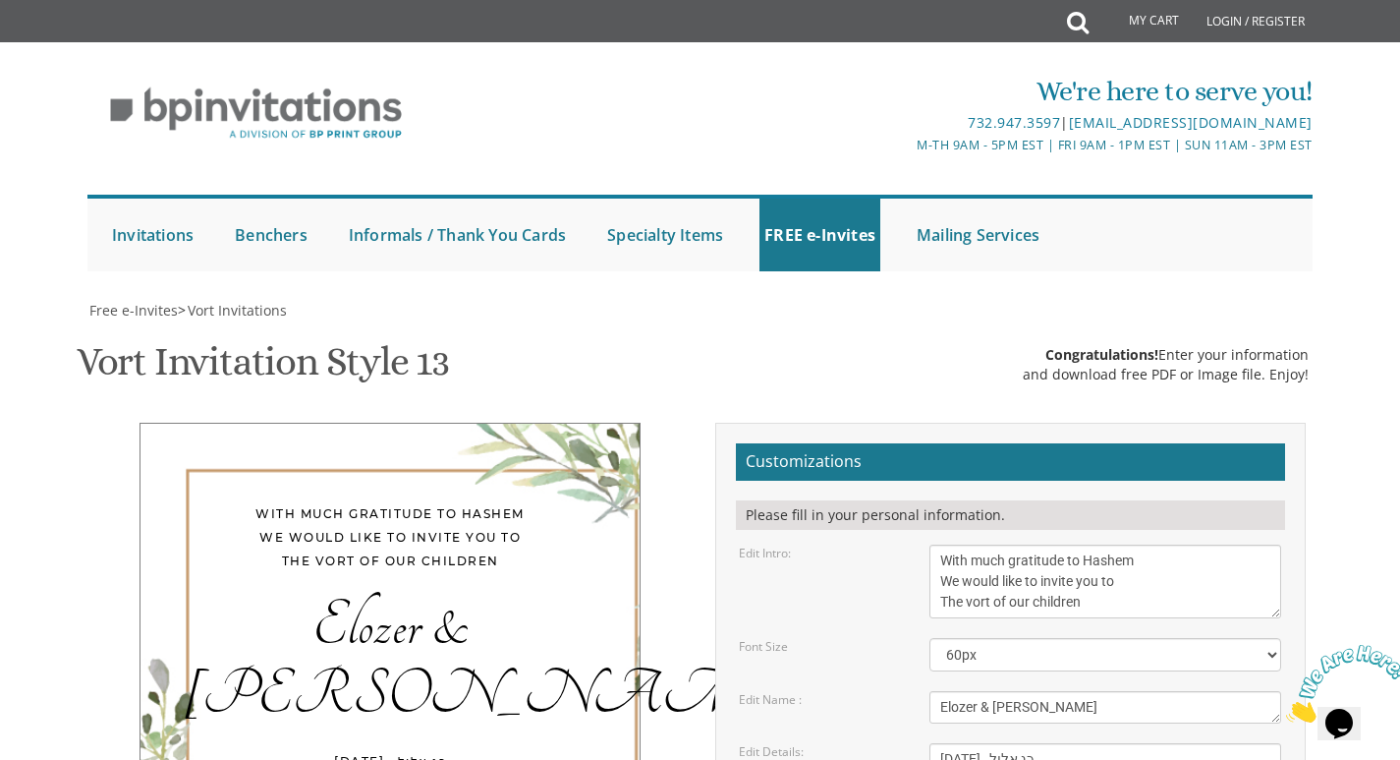
type input "nechamatep@gmail.com"
click at [342, 593] on div "Elozer & Malky" at bounding box center [390, 662] width 421 height 138
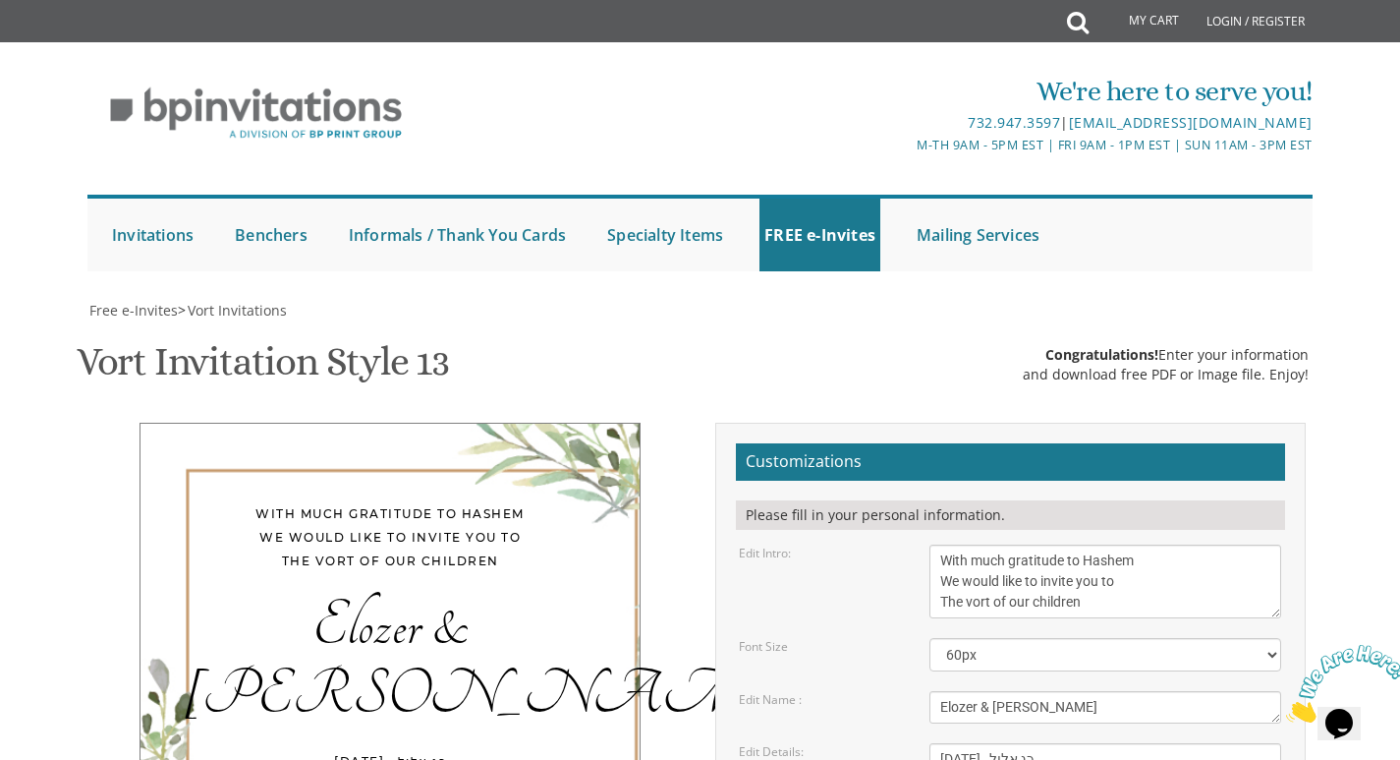
click at [979, 691] on textarea "Chaim & Malky" at bounding box center [1106, 707] width 352 height 32
click at [987, 691] on textarea "Chaim & Malky" at bounding box center [1106, 707] width 352 height 32
click at [991, 691] on textarea "Chaim & Malky" at bounding box center [1106, 707] width 352 height 32
click at [974, 691] on textarea "Chaim & Malky" at bounding box center [1106, 707] width 352 height 32
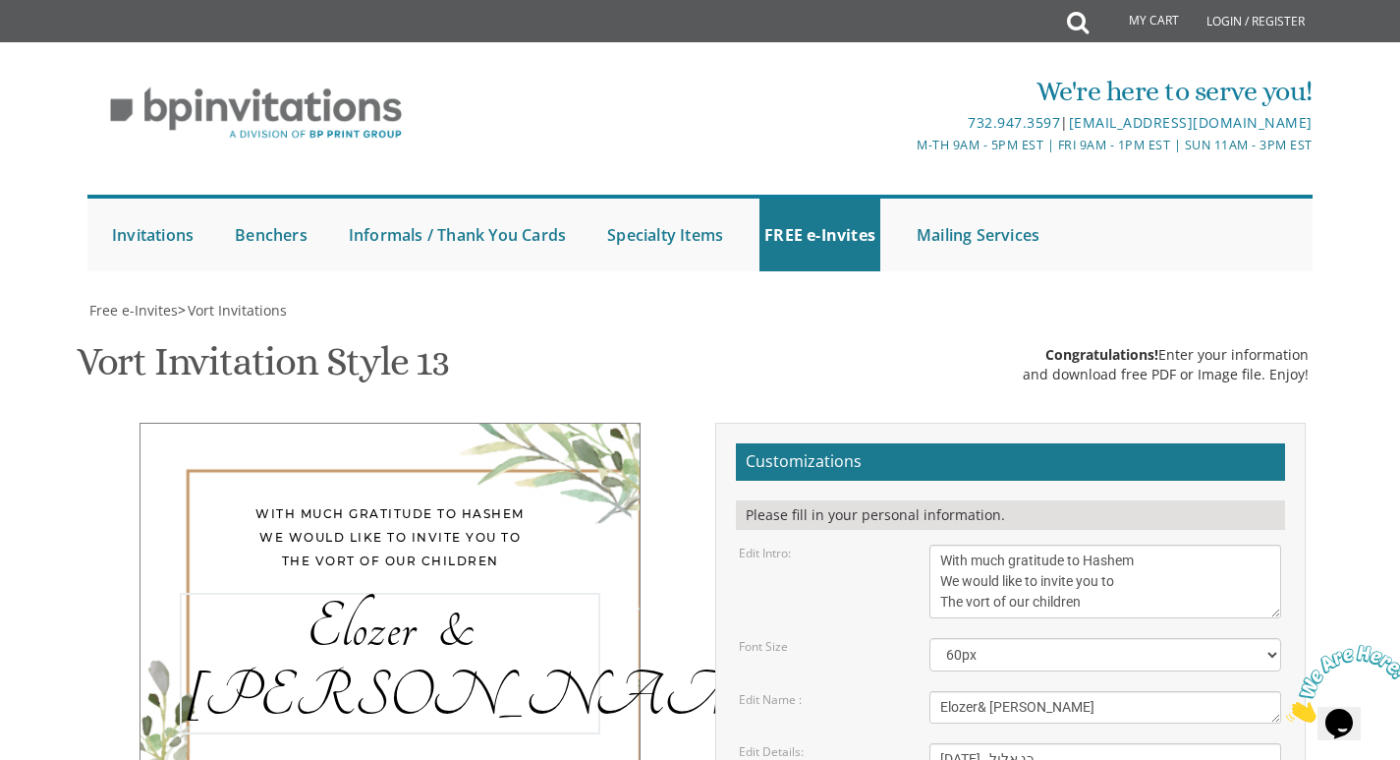
click at [979, 691] on textarea "Chaim & Malky" at bounding box center [1106, 707] width 352 height 32
type textarea "Elozer & Malky"
drag, startPoint x: 1033, startPoint y: 216, endPoint x: 1042, endPoint y: 211, distance: 10.1
click at [1042, 544] on textarea "With much gratitude to Hashem We would like to invite you to The vort of our ch…" at bounding box center [1106, 581] width 352 height 74
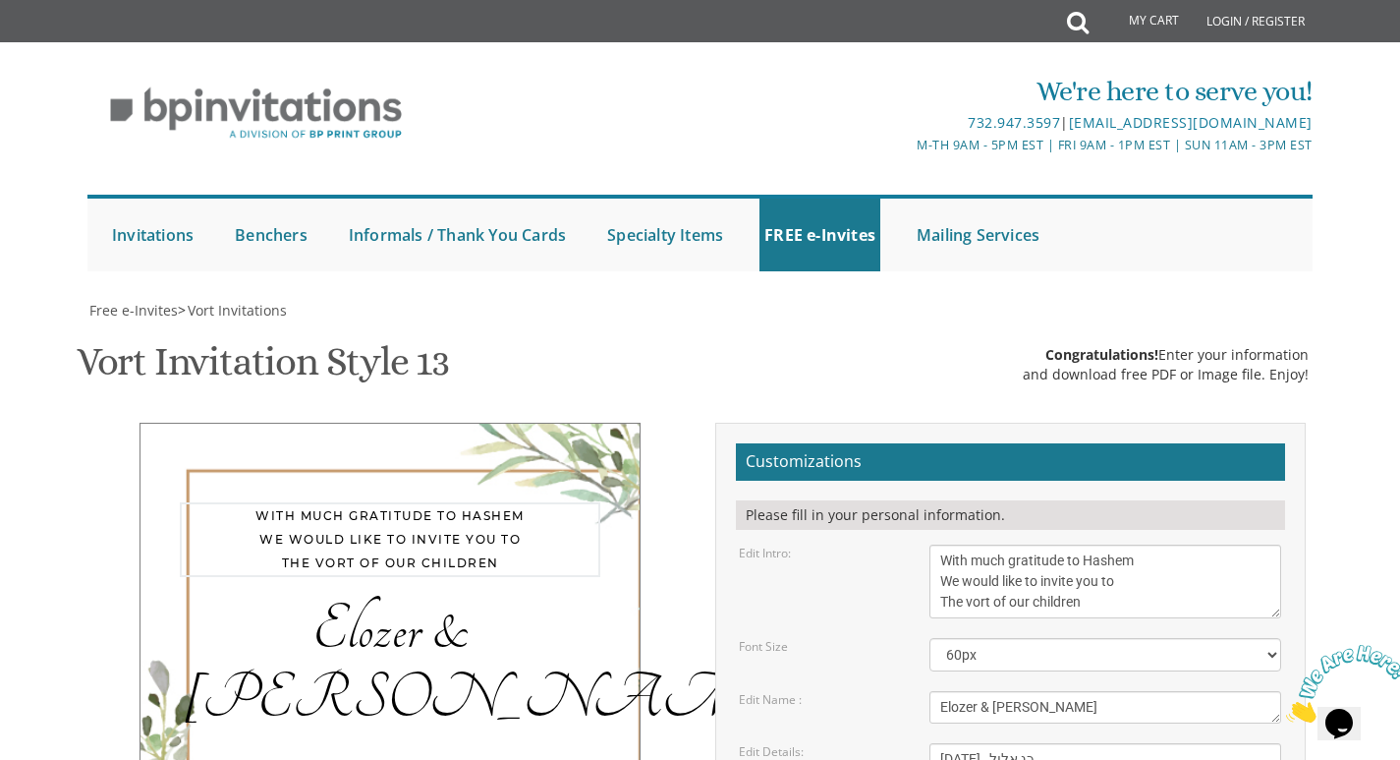
click at [1033, 544] on textarea "With much gratitude to Hashem We would like to invite you to The vort of our ch…" at bounding box center [1106, 581] width 352 height 74
click at [1145, 544] on textarea "With much gratitude to Hashem We would like to invite you to The vort of our ch…" at bounding box center [1106, 581] width 352 height 74
type textarea "With much gratitude to Hashem We would like to invite you to The vort of our de…"
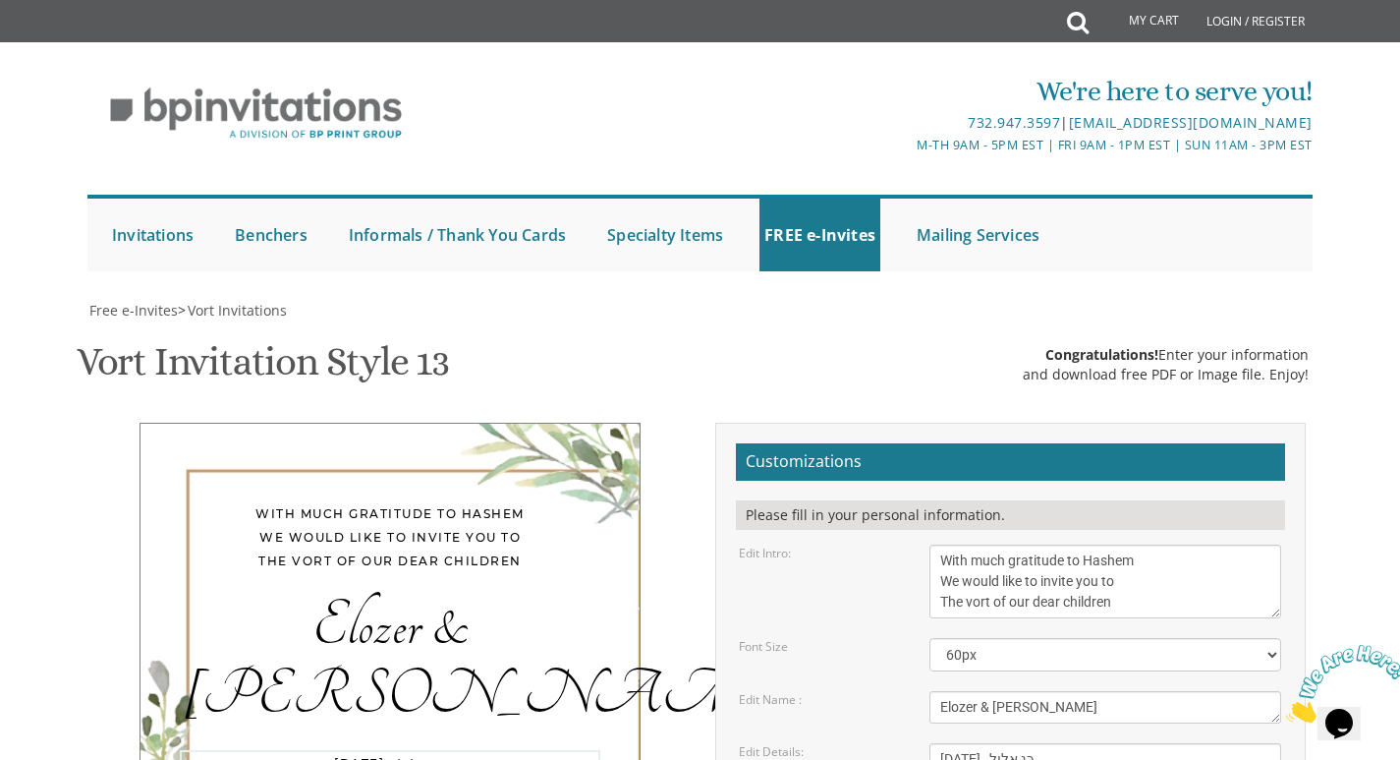
type textarea "Tuesday, September 16, כג אלול Seven Thirty PM Ateres Leah Yehudis 971 Caldwell…"
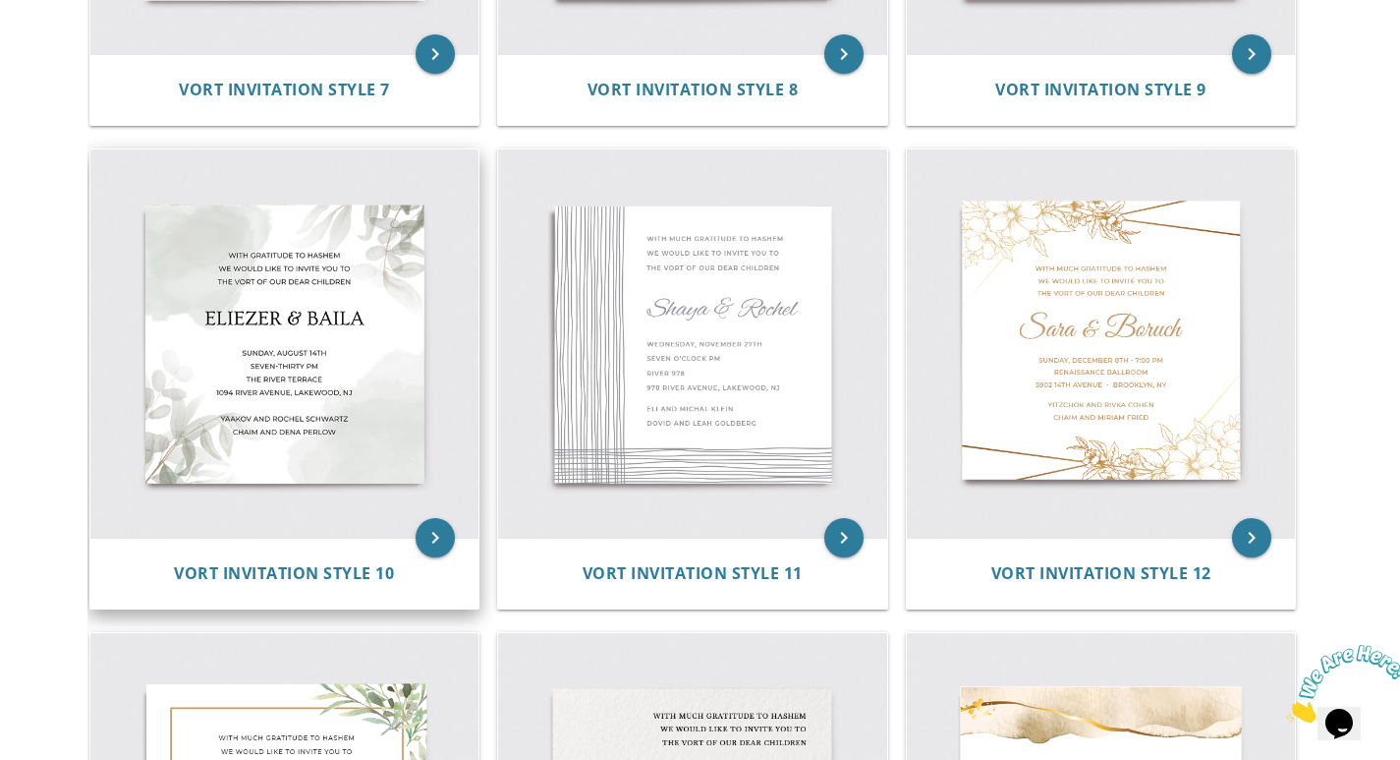
scroll to position [1965, 0]
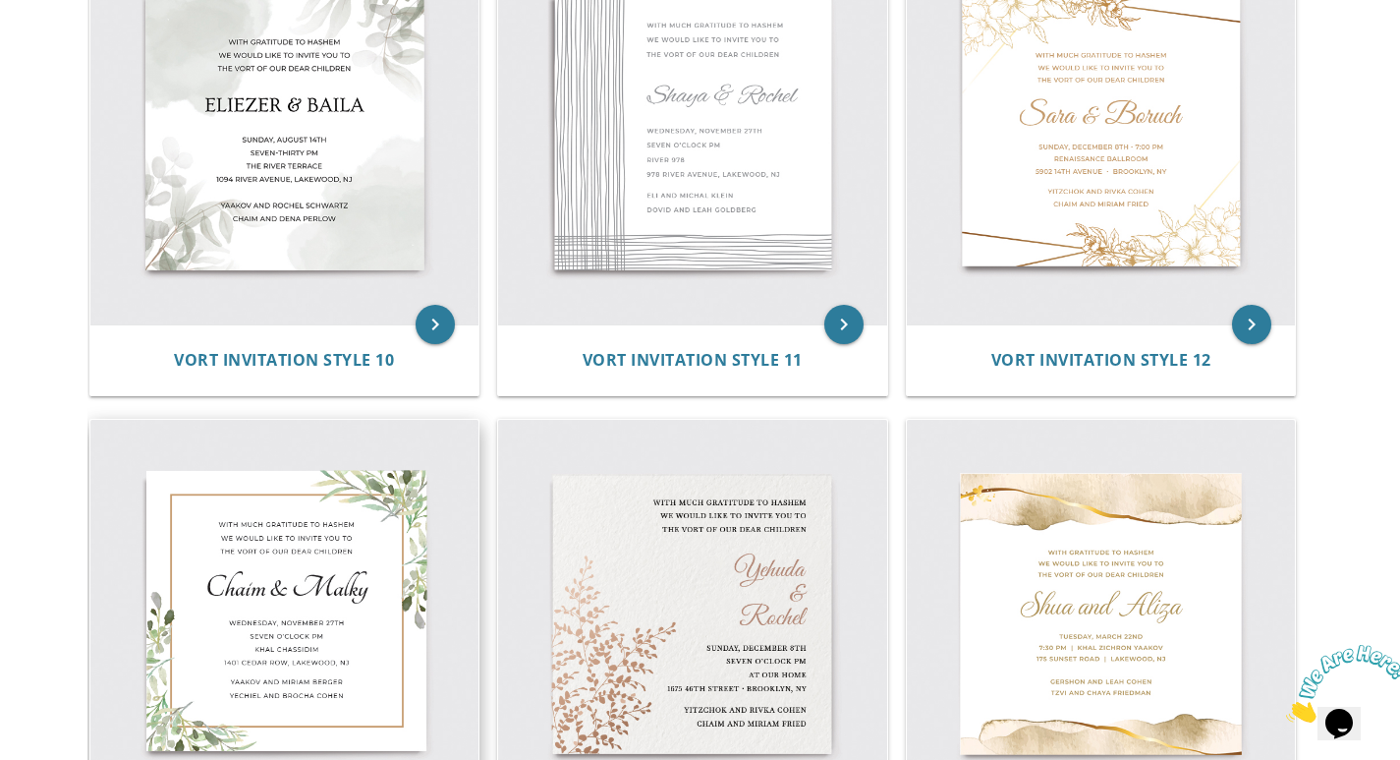
click at [297, 596] on img at bounding box center [284, 614] width 389 height 389
